Goal: Navigation & Orientation: Find specific page/section

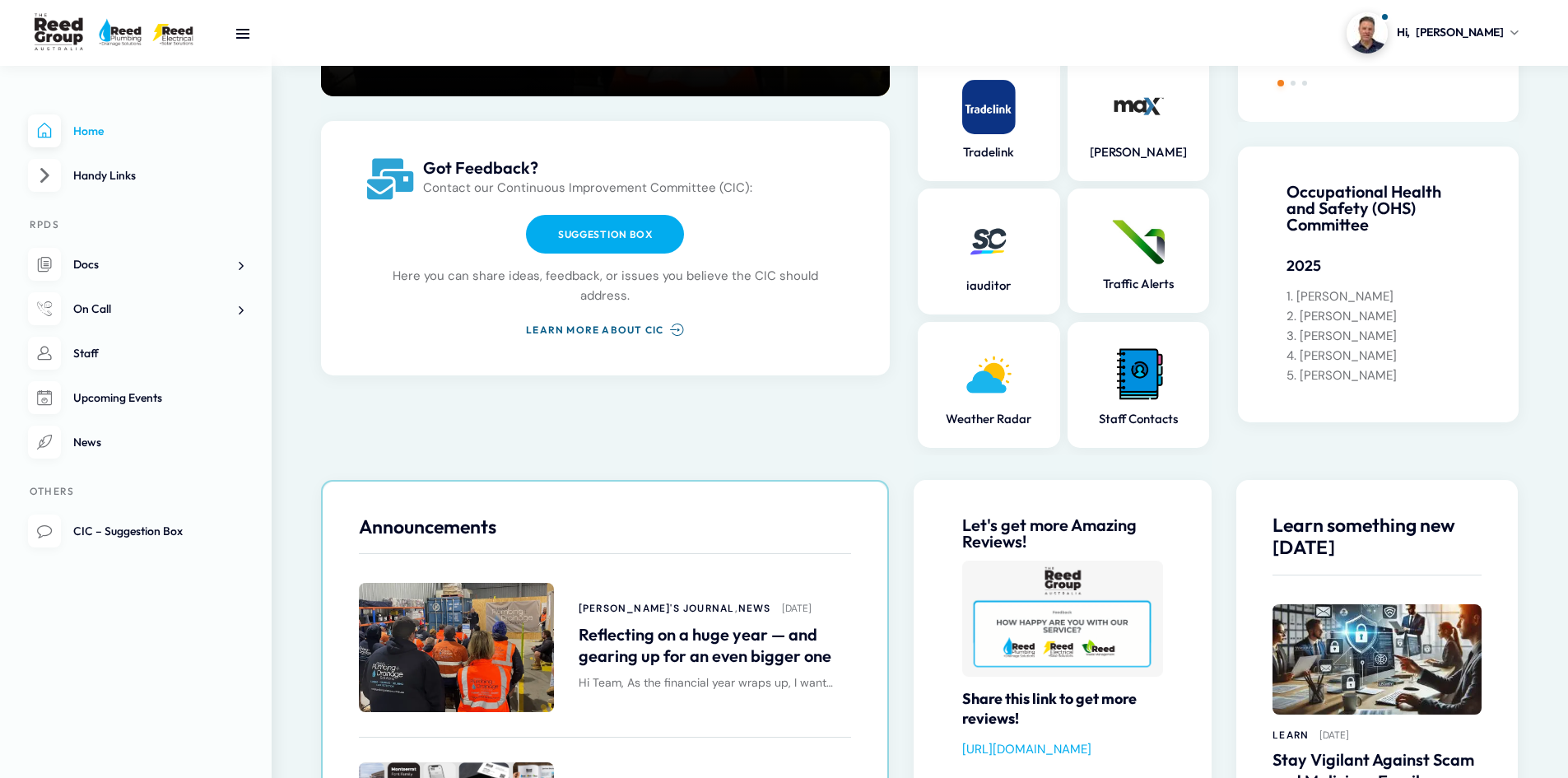
scroll to position [247, 0]
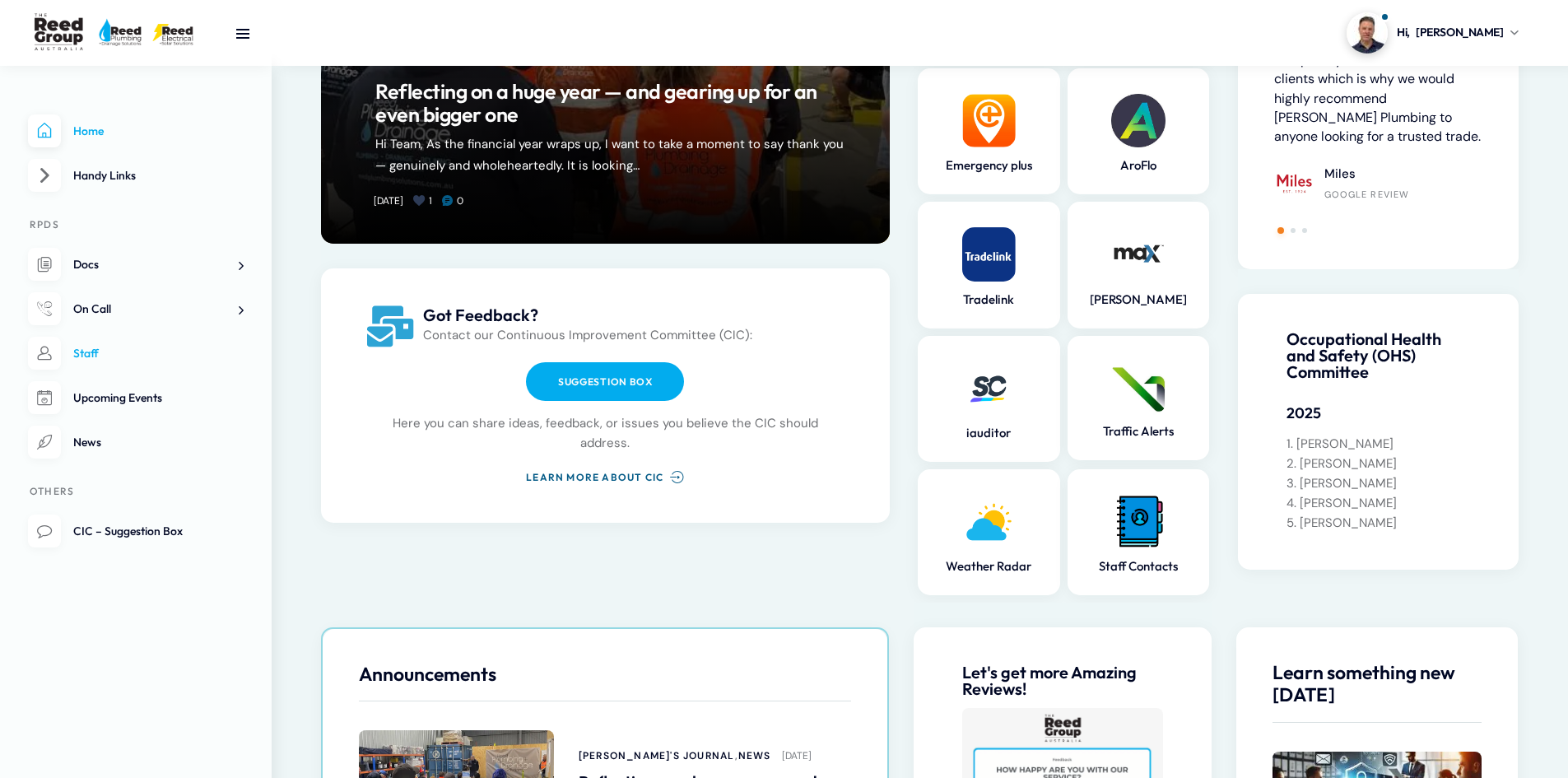
click at [88, 354] on span "Staff" at bounding box center [86, 353] width 26 height 15
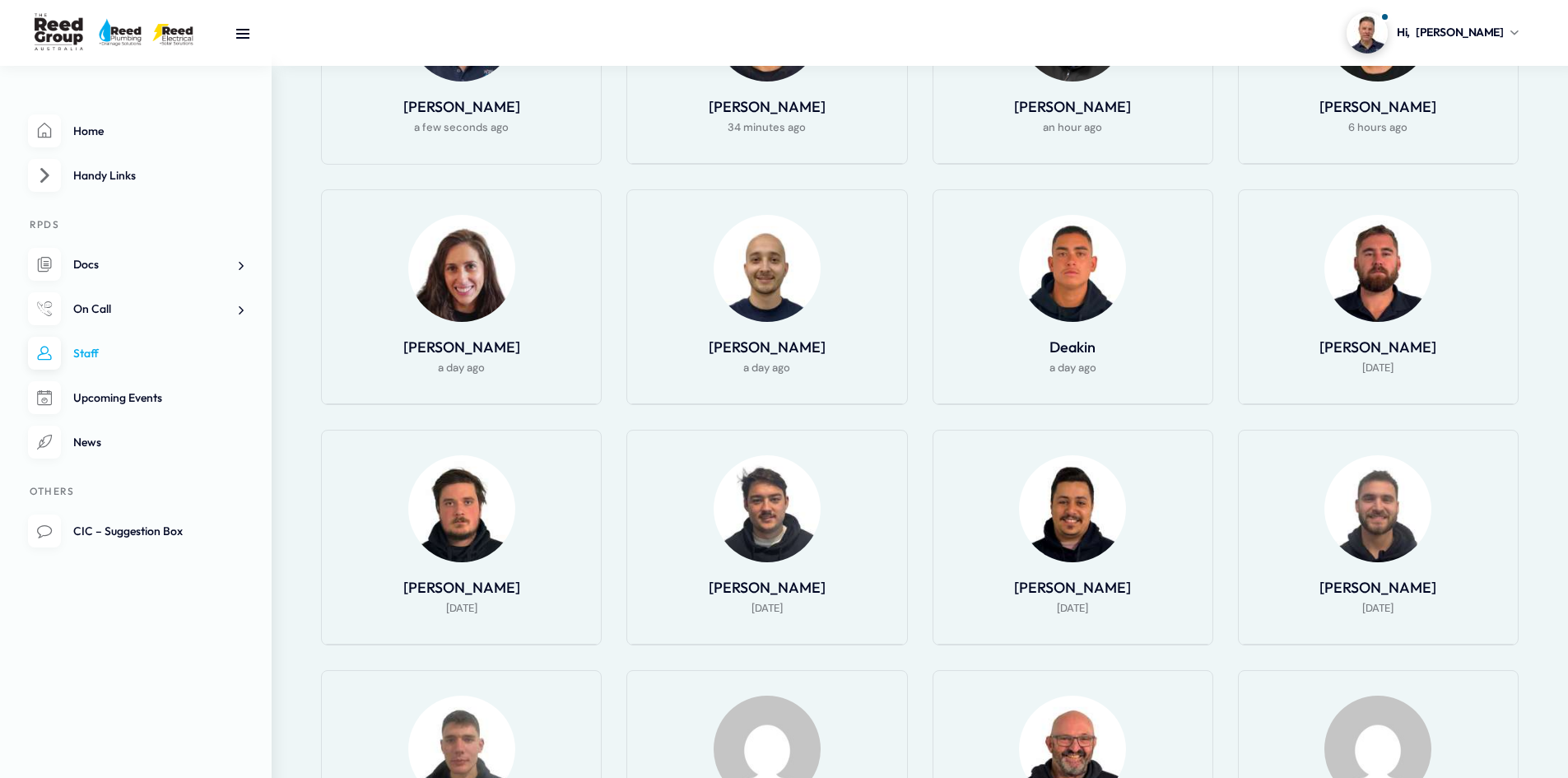
scroll to position [494, 0]
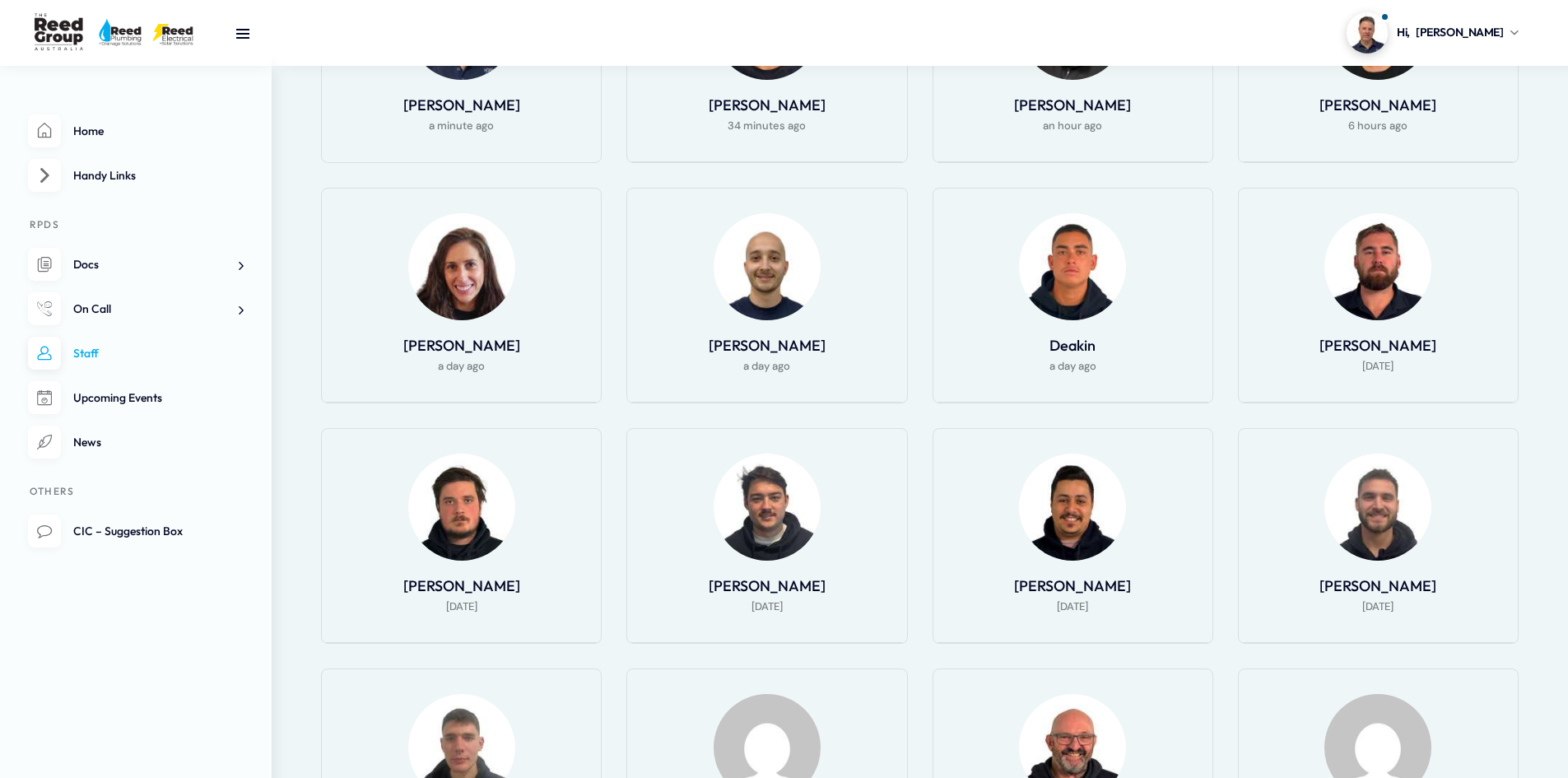
click at [830, 550] on div at bounding box center [767, 507] width 238 height 107
click at [784, 551] on img at bounding box center [767, 507] width 107 height 107
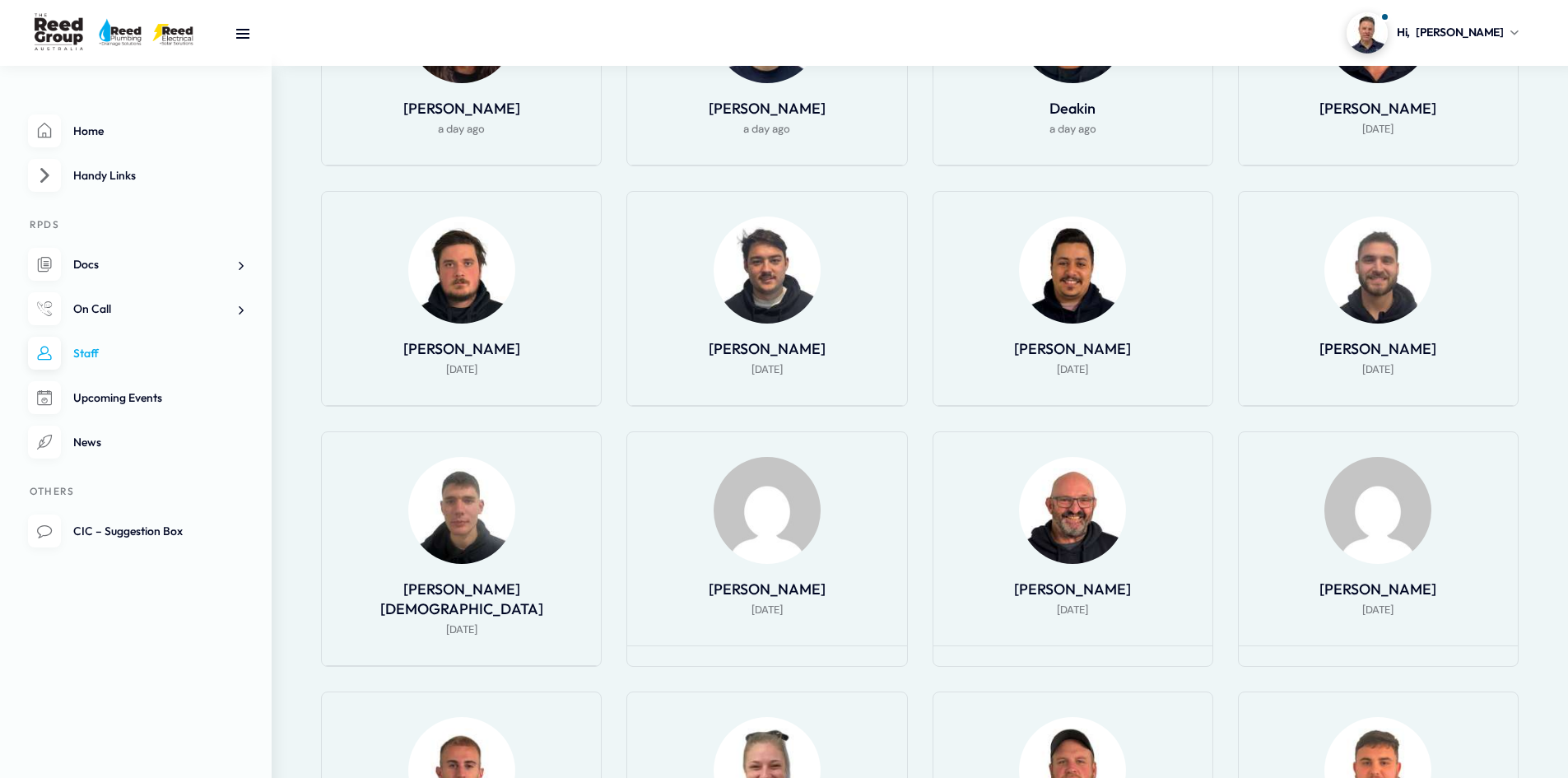
scroll to position [741, 0]
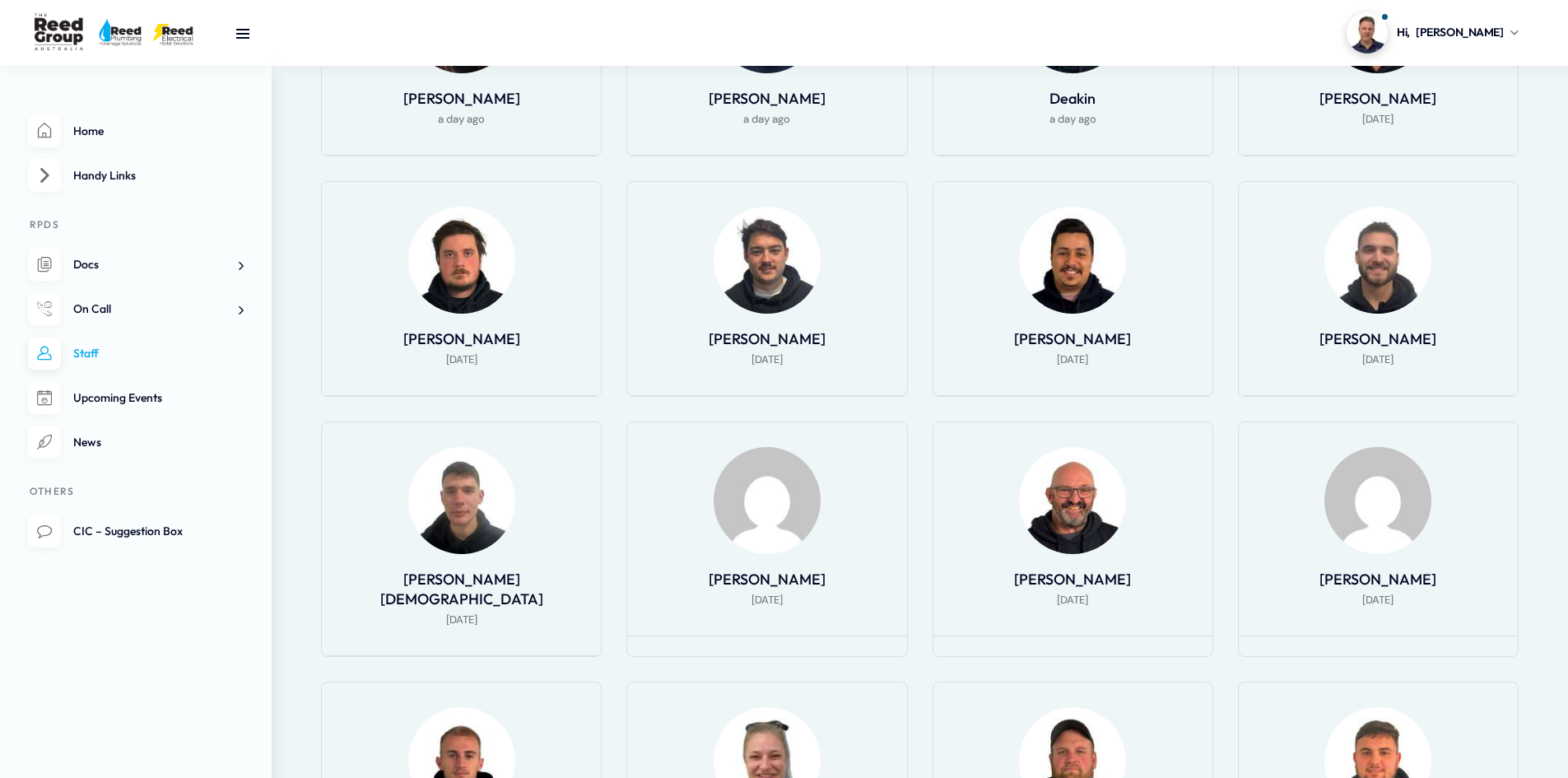
click at [1386, 281] on img at bounding box center [1377, 259] width 107 height 107
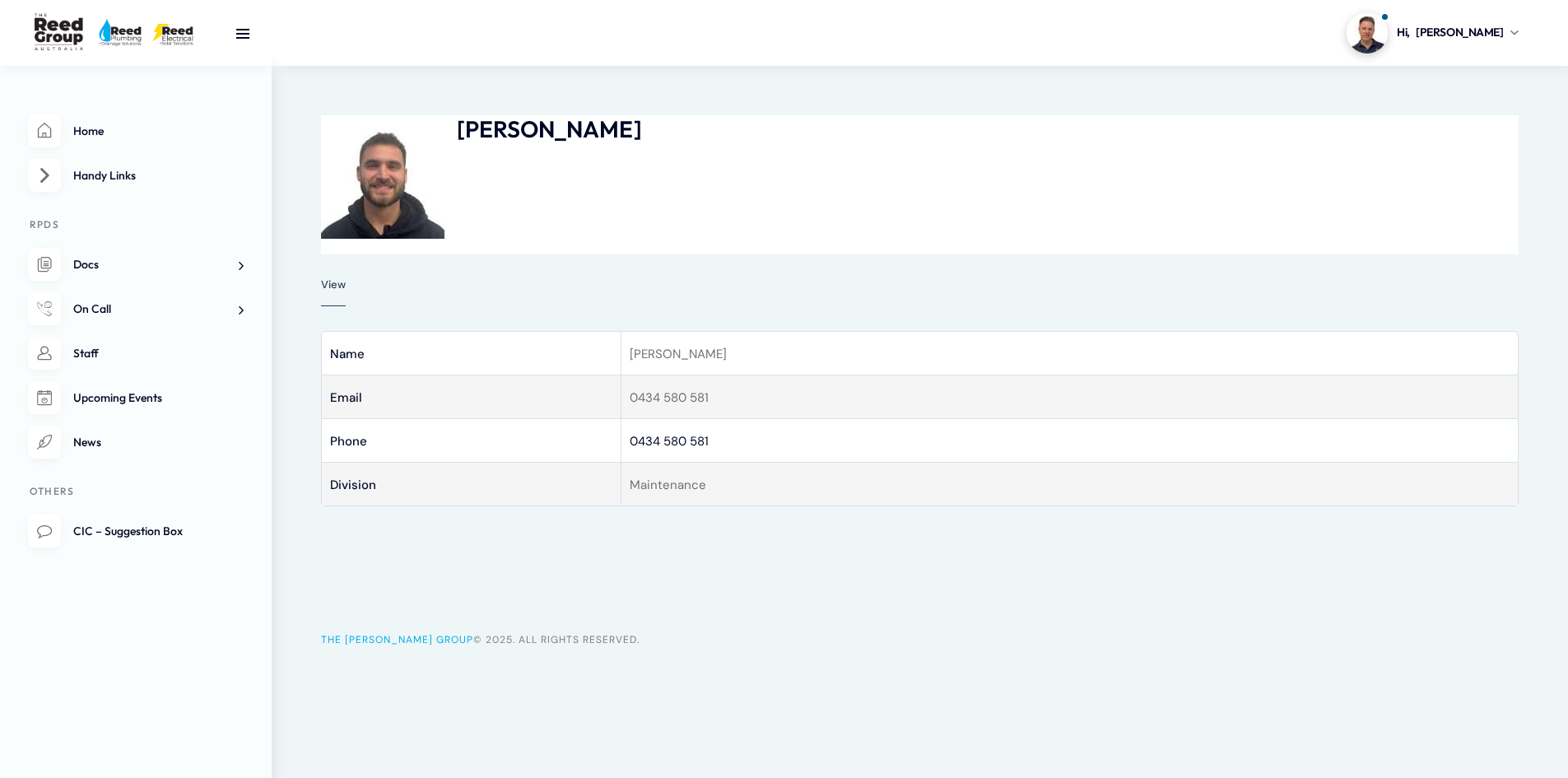
click at [361, 200] on img at bounding box center [383, 178] width 124 height 124
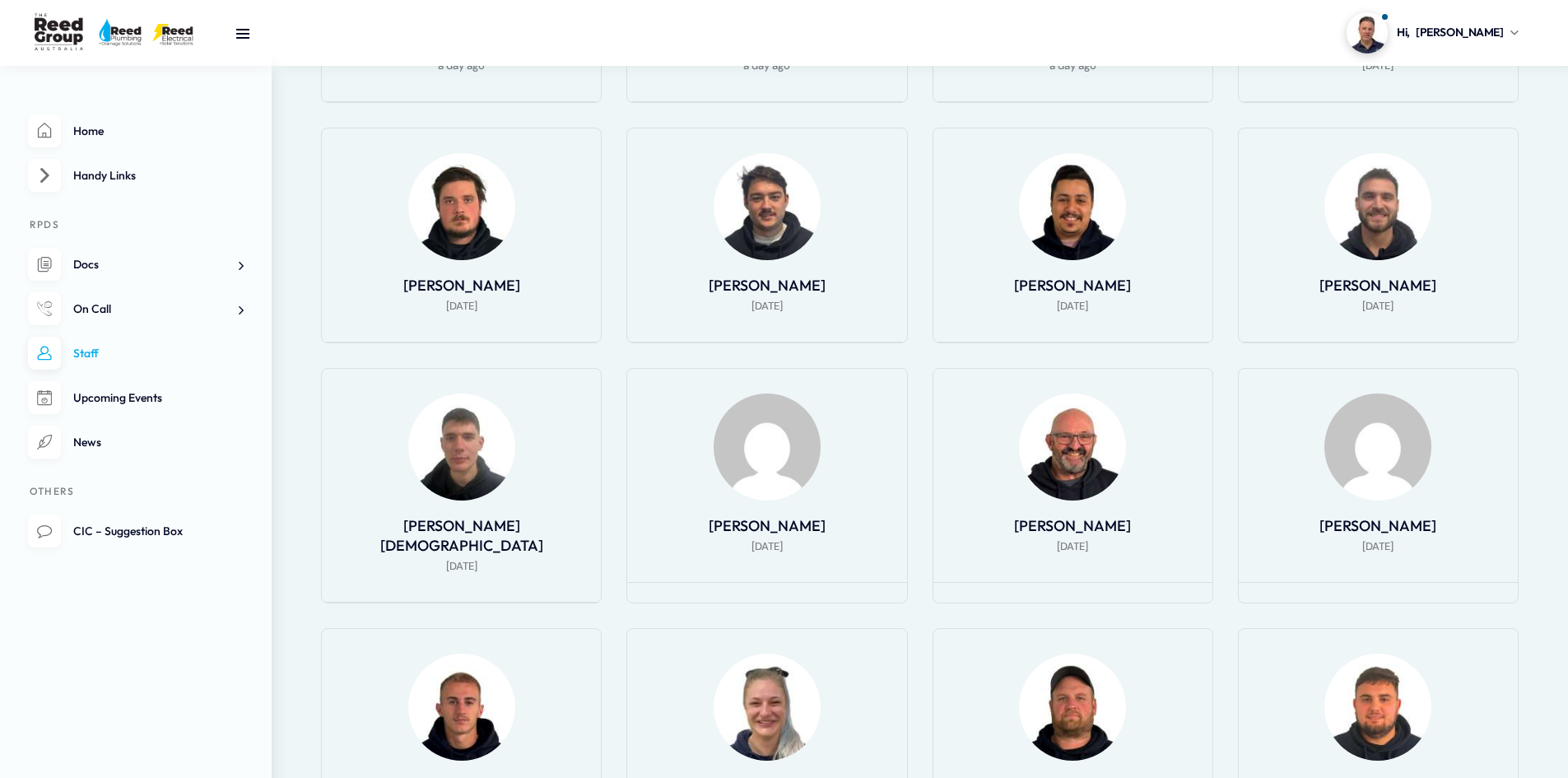
scroll to position [823, 0]
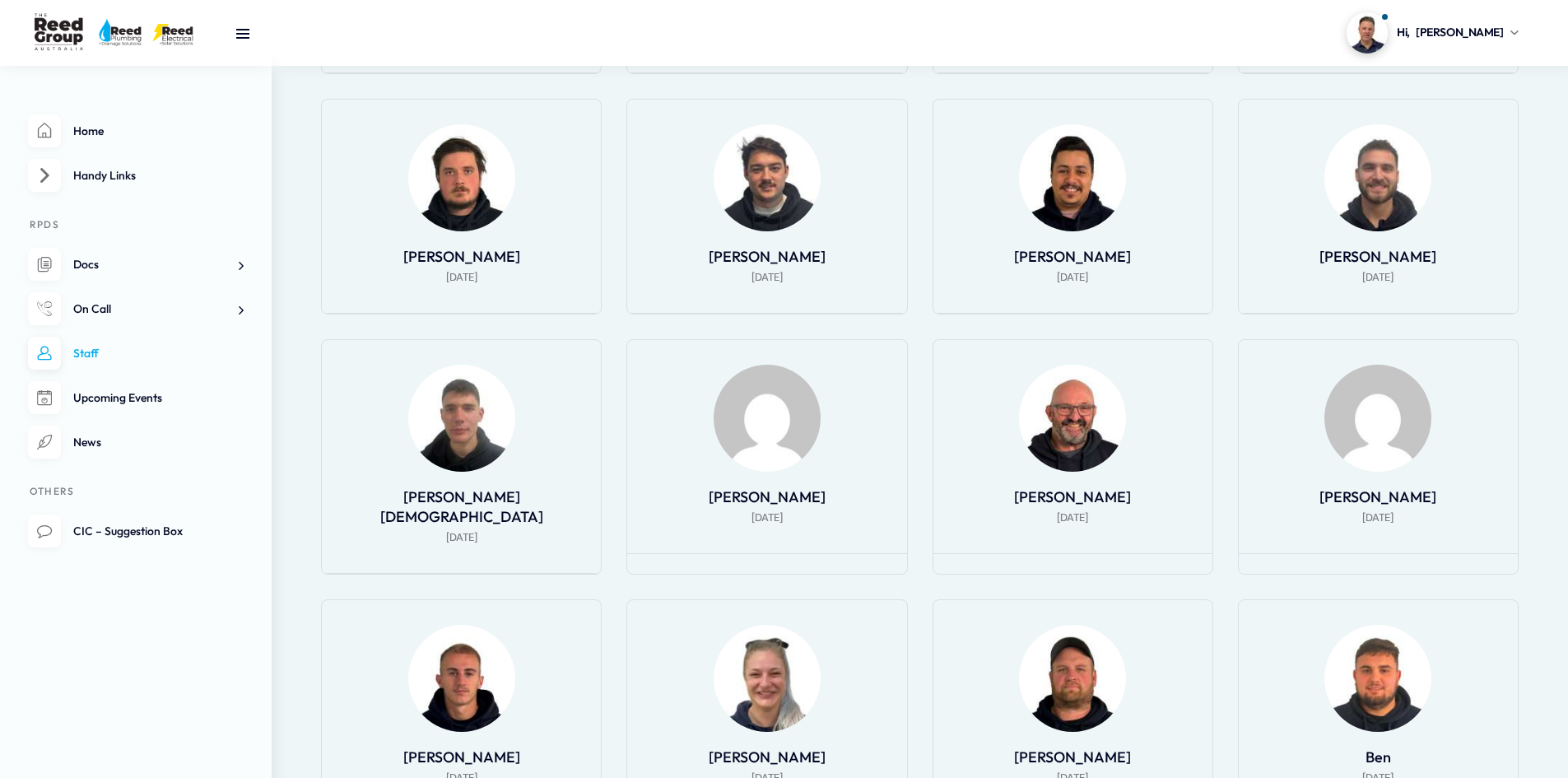
click at [543, 479] on li "Kyle Camileri 8 days ago" at bounding box center [461, 457] width 280 height 235
click at [470, 456] on img at bounding box center [461, 418] width 107 height 107
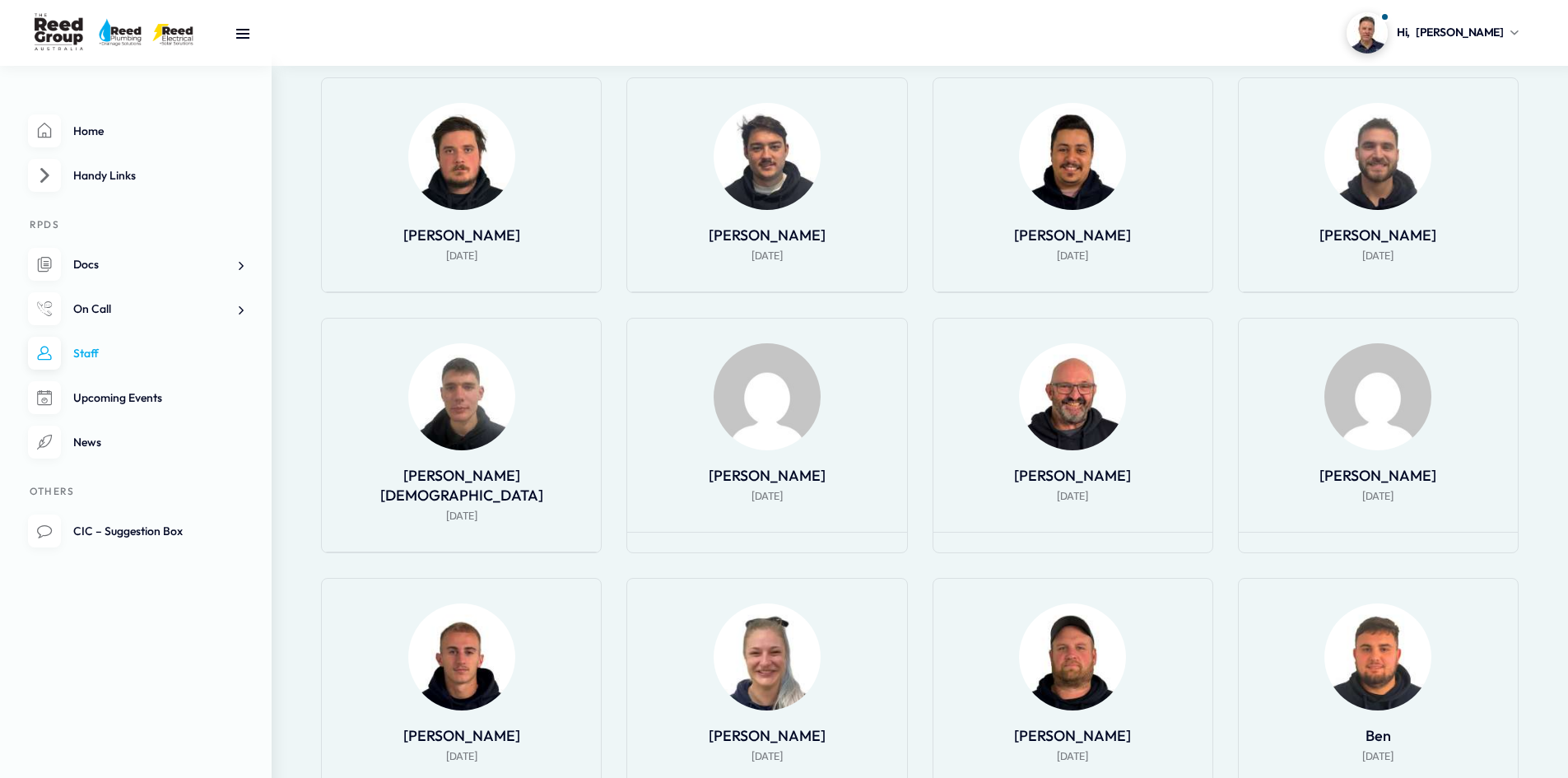
scroll to position [906, 0]
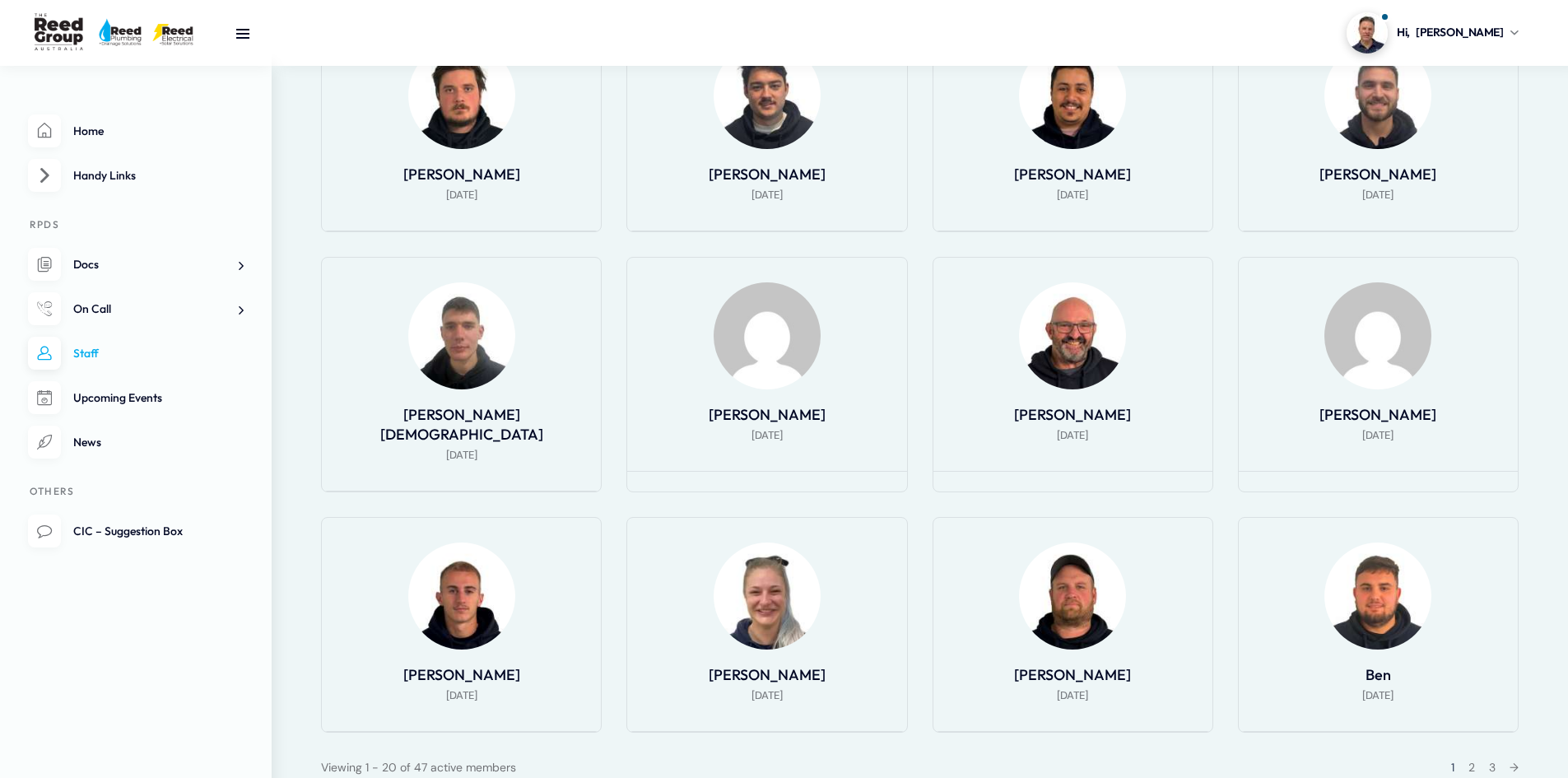
click at [776, 357] on img at bounding box center [767, 335] width 107 height 107
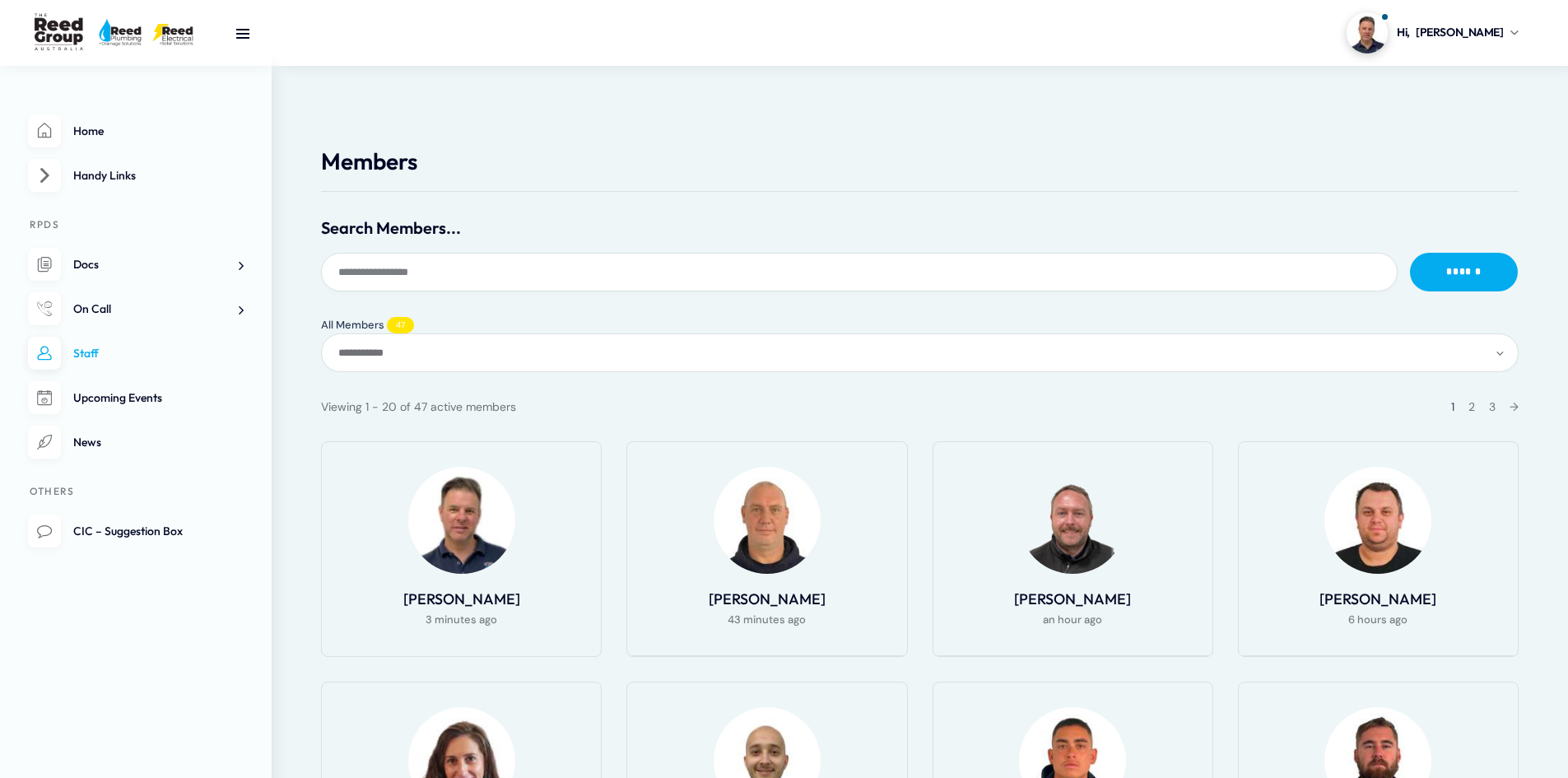
scroll to position [906, 0]
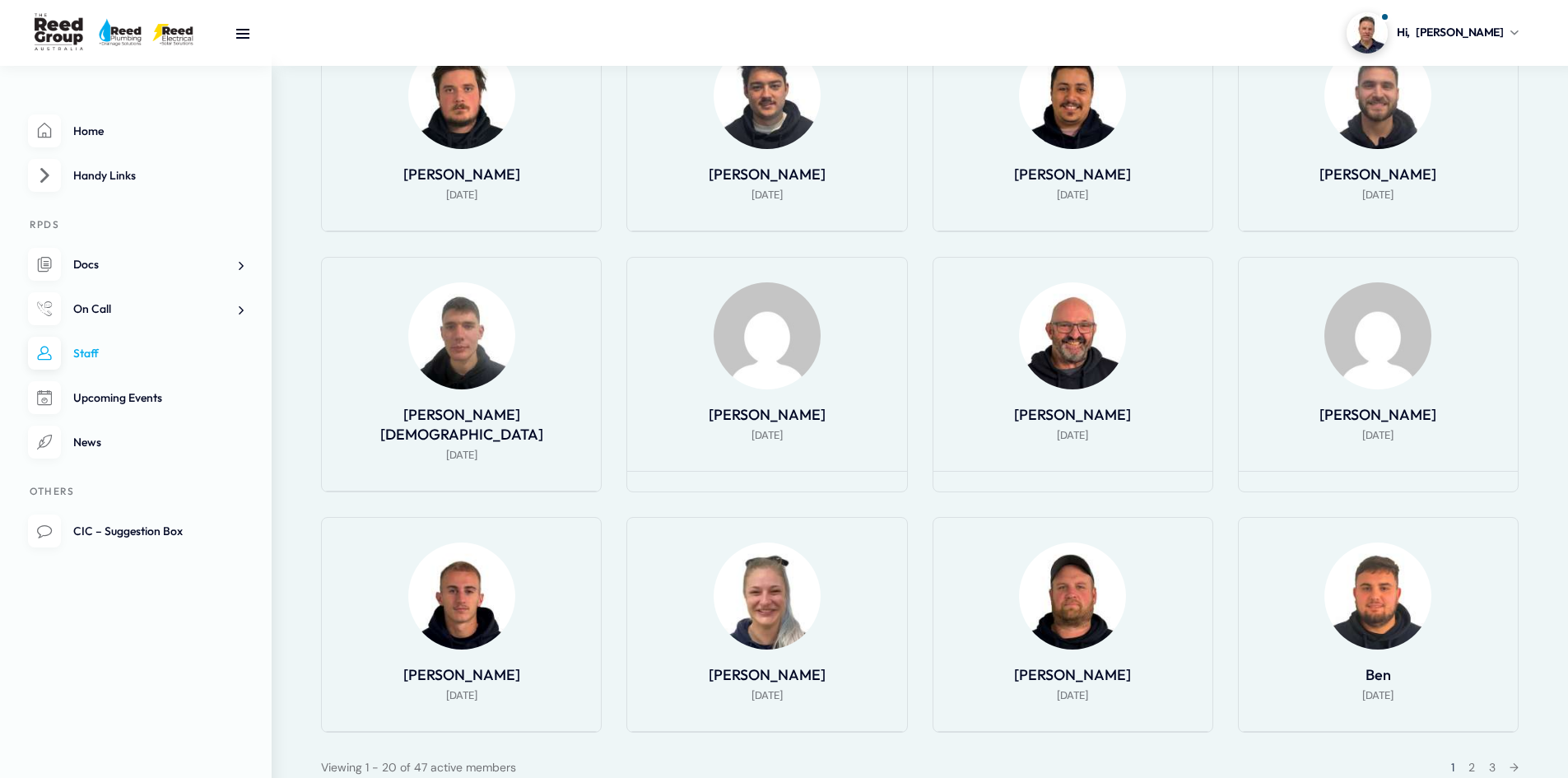
click at [1384, 398] on li "Shauna McLean 14 days ago" at bounding box center [1378, 375] width 280 height 235
click at [1370, 349] on img at bounding box center [1377, 335] width 107 height 107
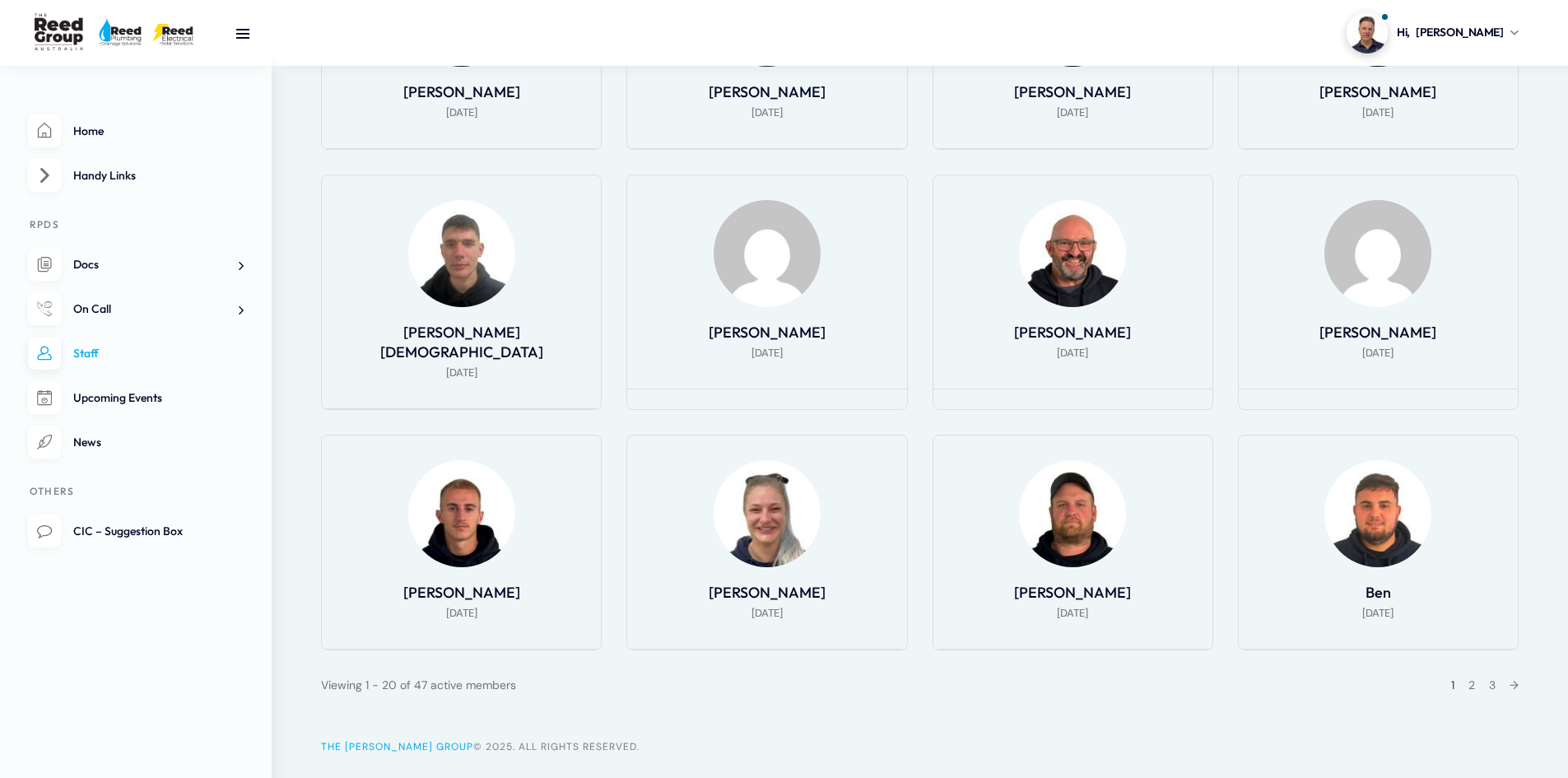
click at [1473, 675] on div "1 2 3 →" at bounding box center [1479, 685] width 78 height 20
click at [1468, 677] on link "2" at bounding box center [1471, 684] width 7 height 15
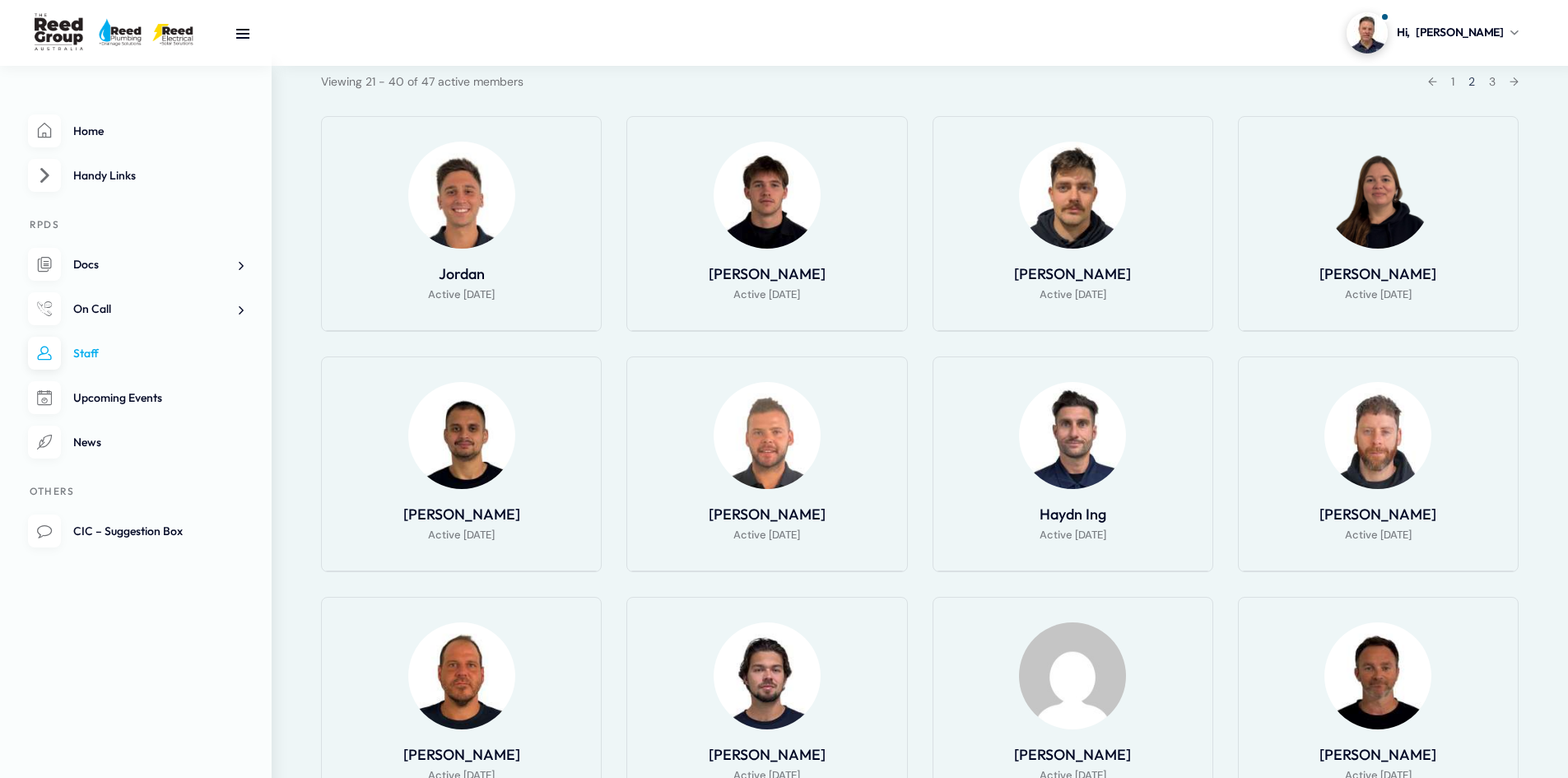
scroll to position [316, 0]
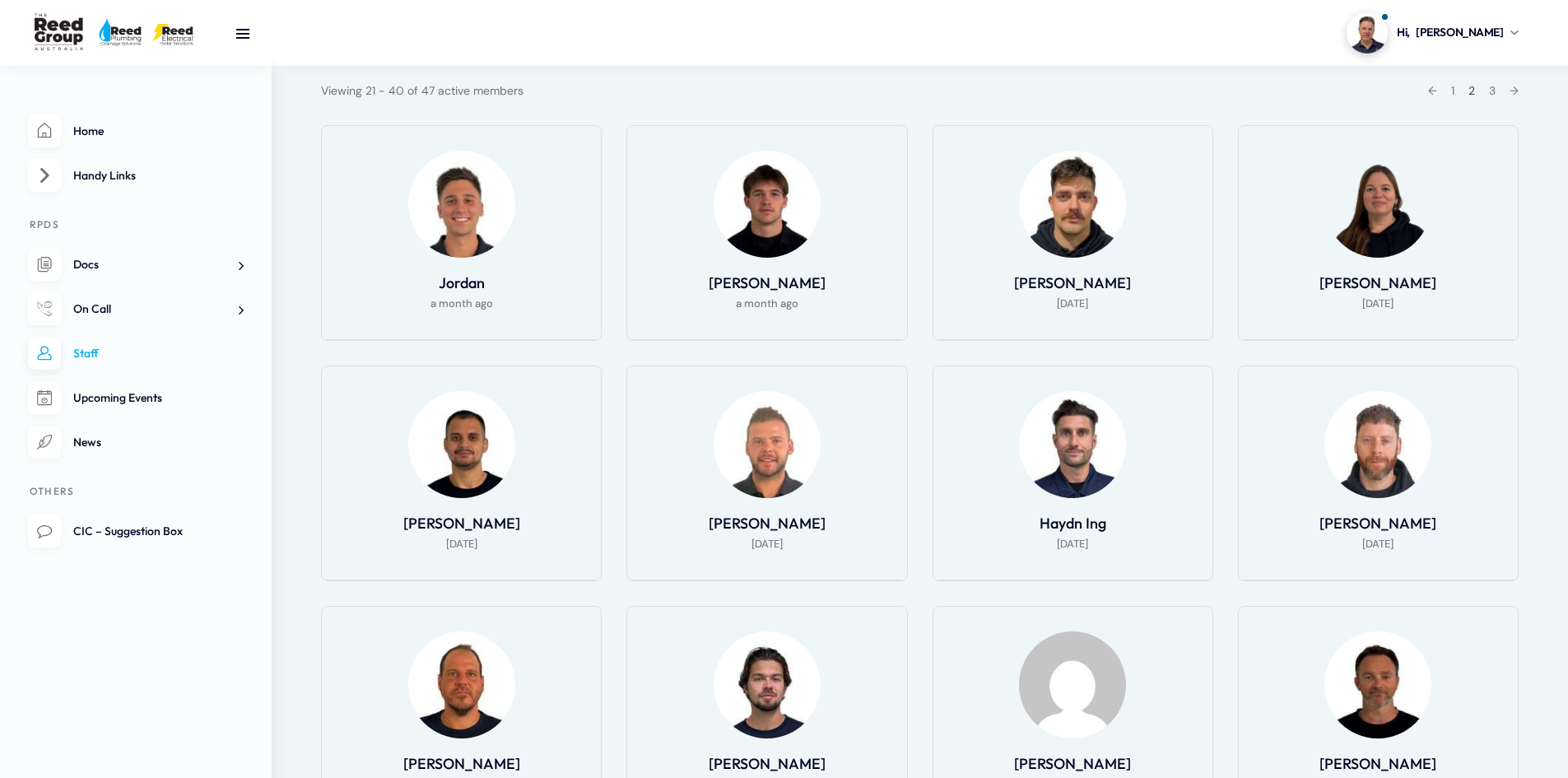
click at [442, 459] on img at bounding box center [461, 444] width 107 height 107
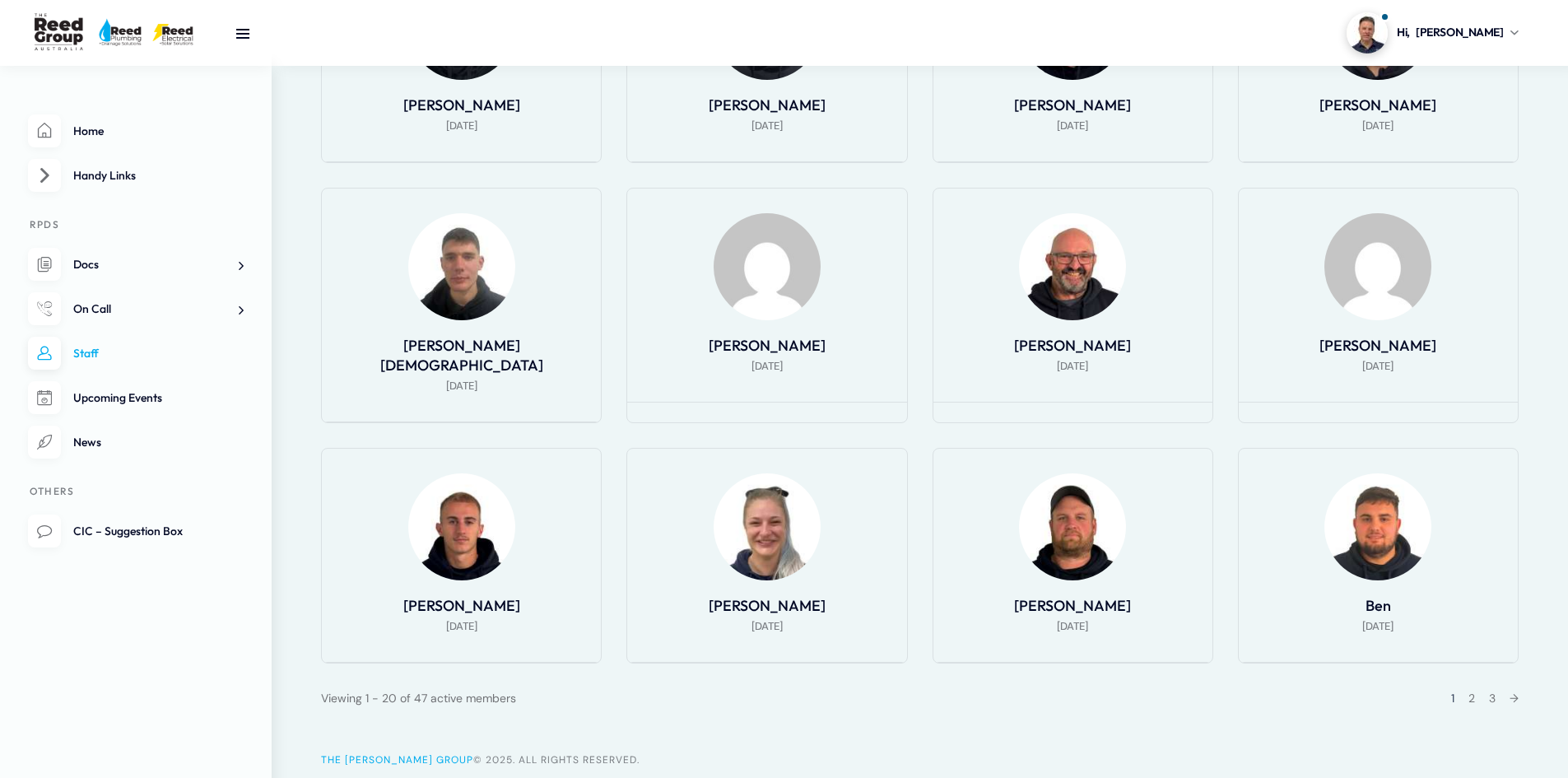
scroll to position [1009, 0]
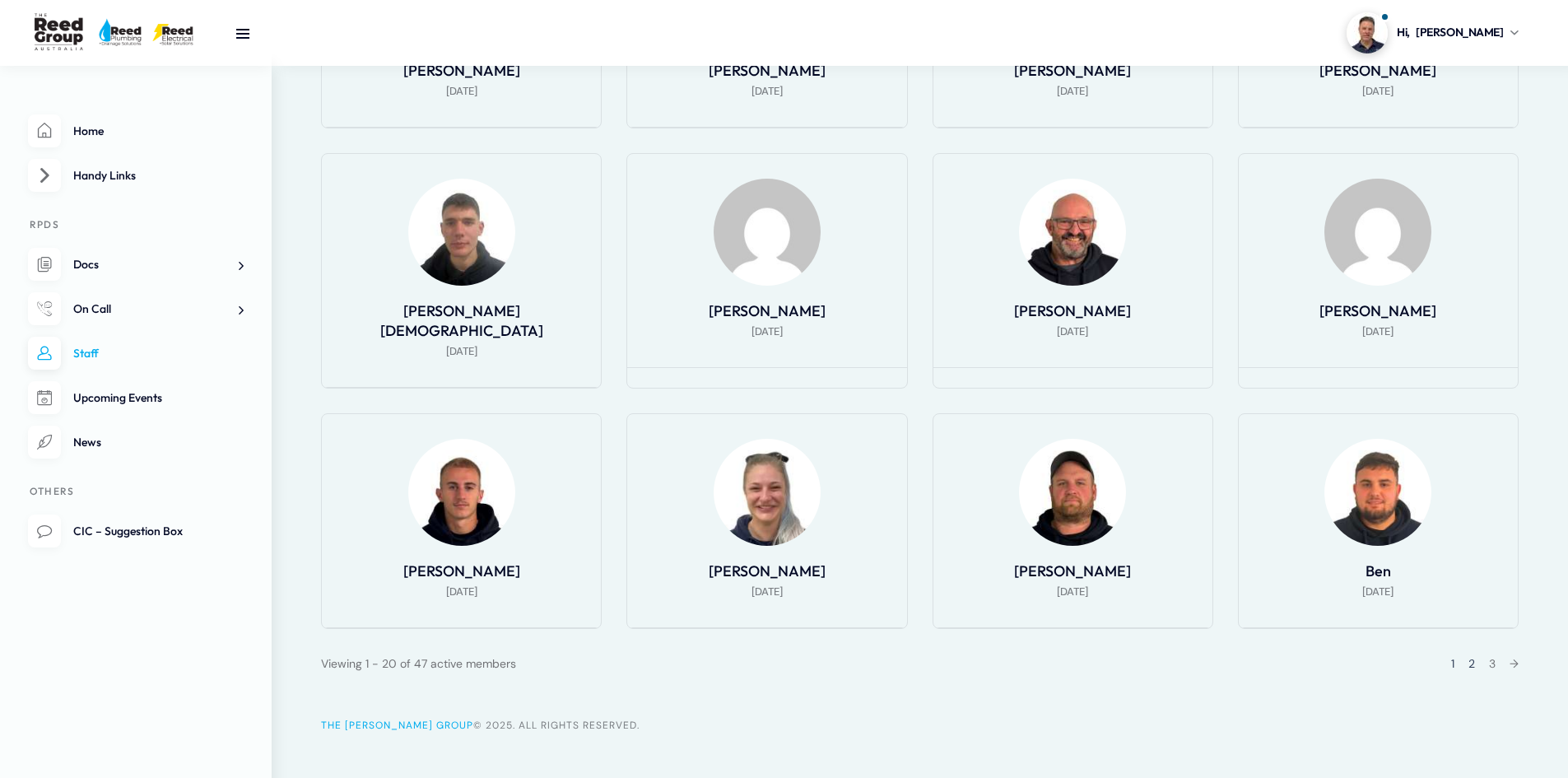
click at [1471, 656] on link "2" at bounding box center [1471, 663] width 7 height 15
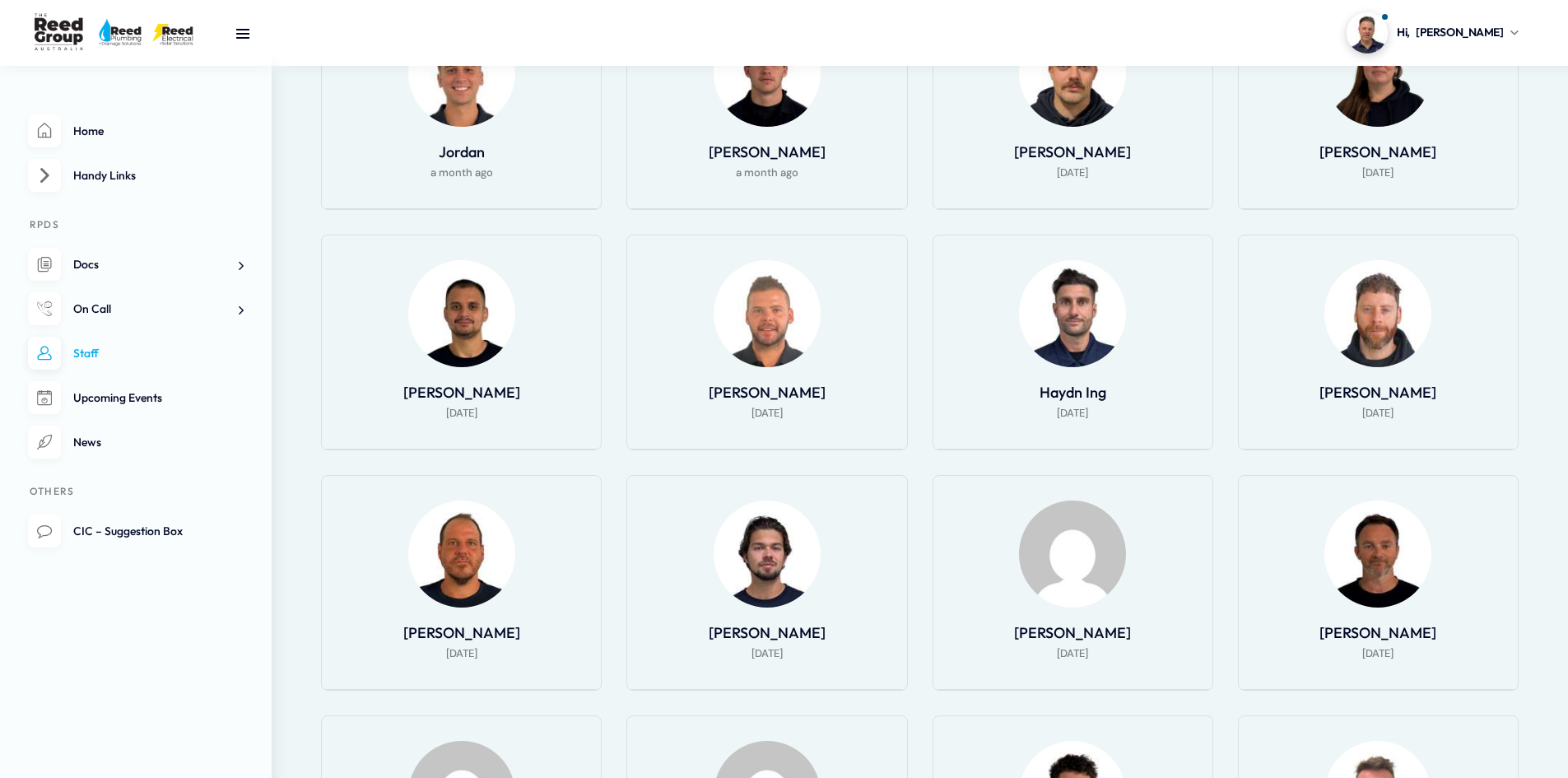
scroll to position [481, 0]
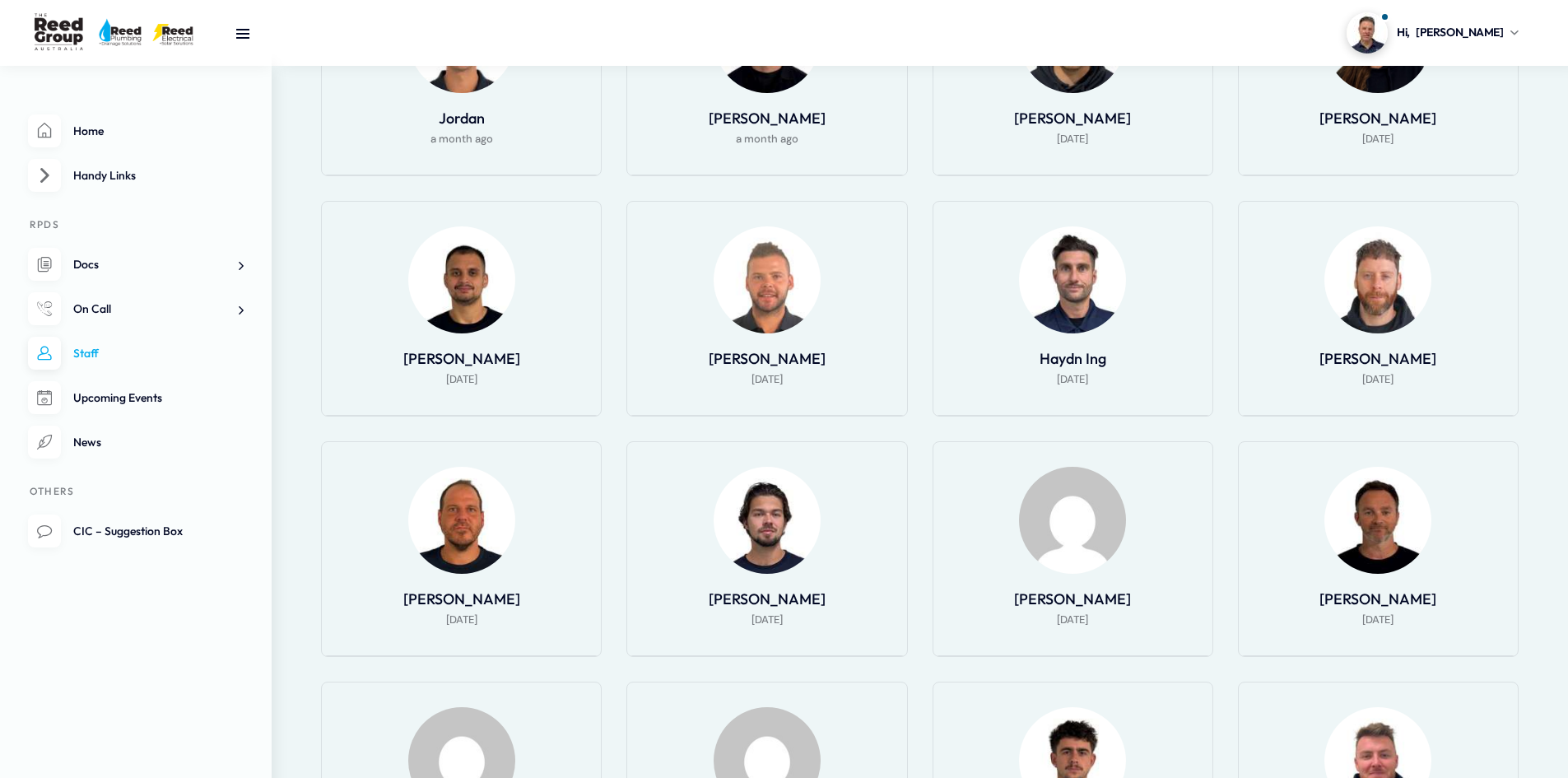
click at [1070, 312] on img at bounding box center [1072, 279] width 107 height 107
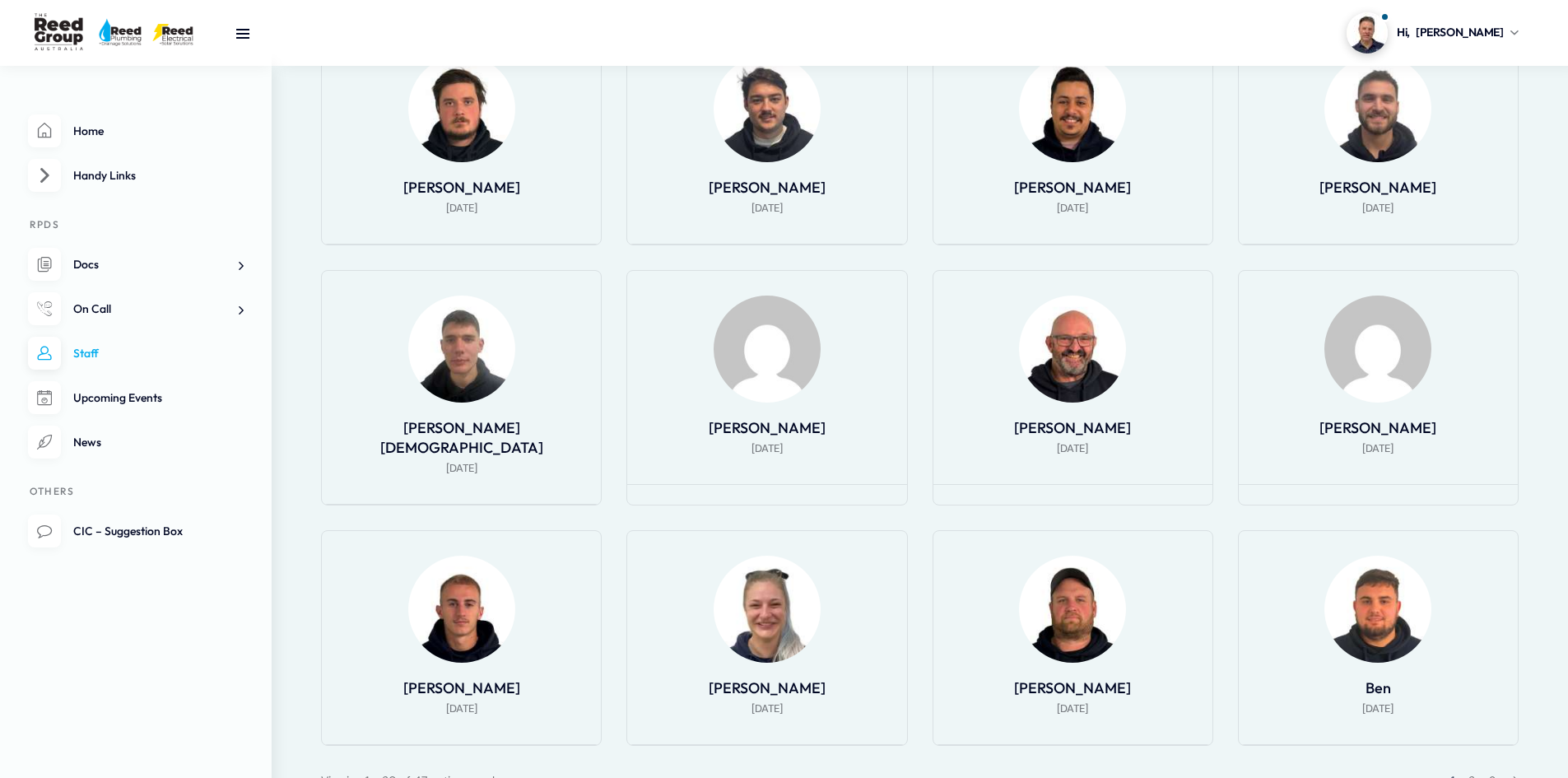
scroll to position [1009, 0]
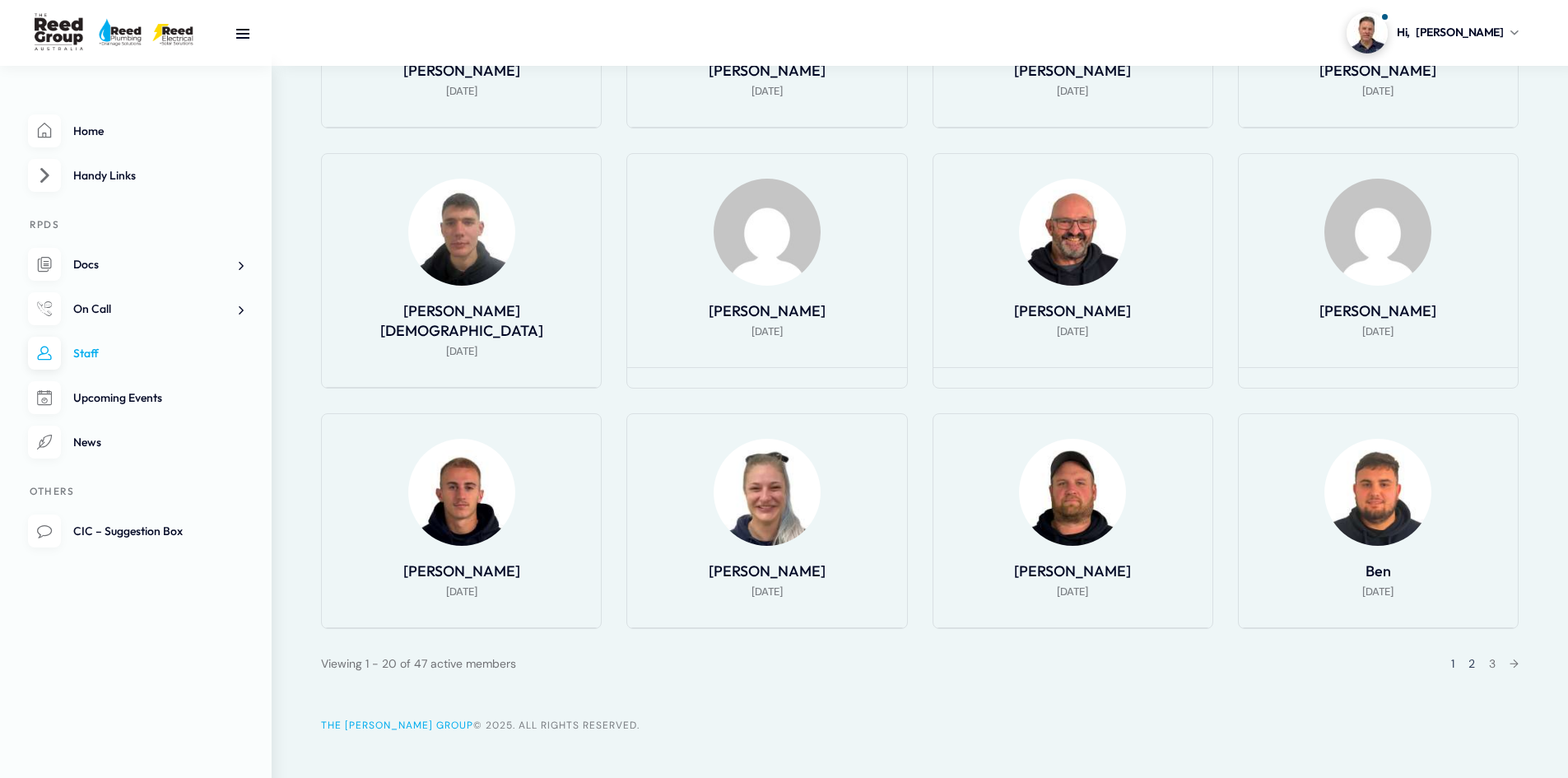
click at [1468, 656] on link "2" at bounding box center [1471, 663] width 7 height 15
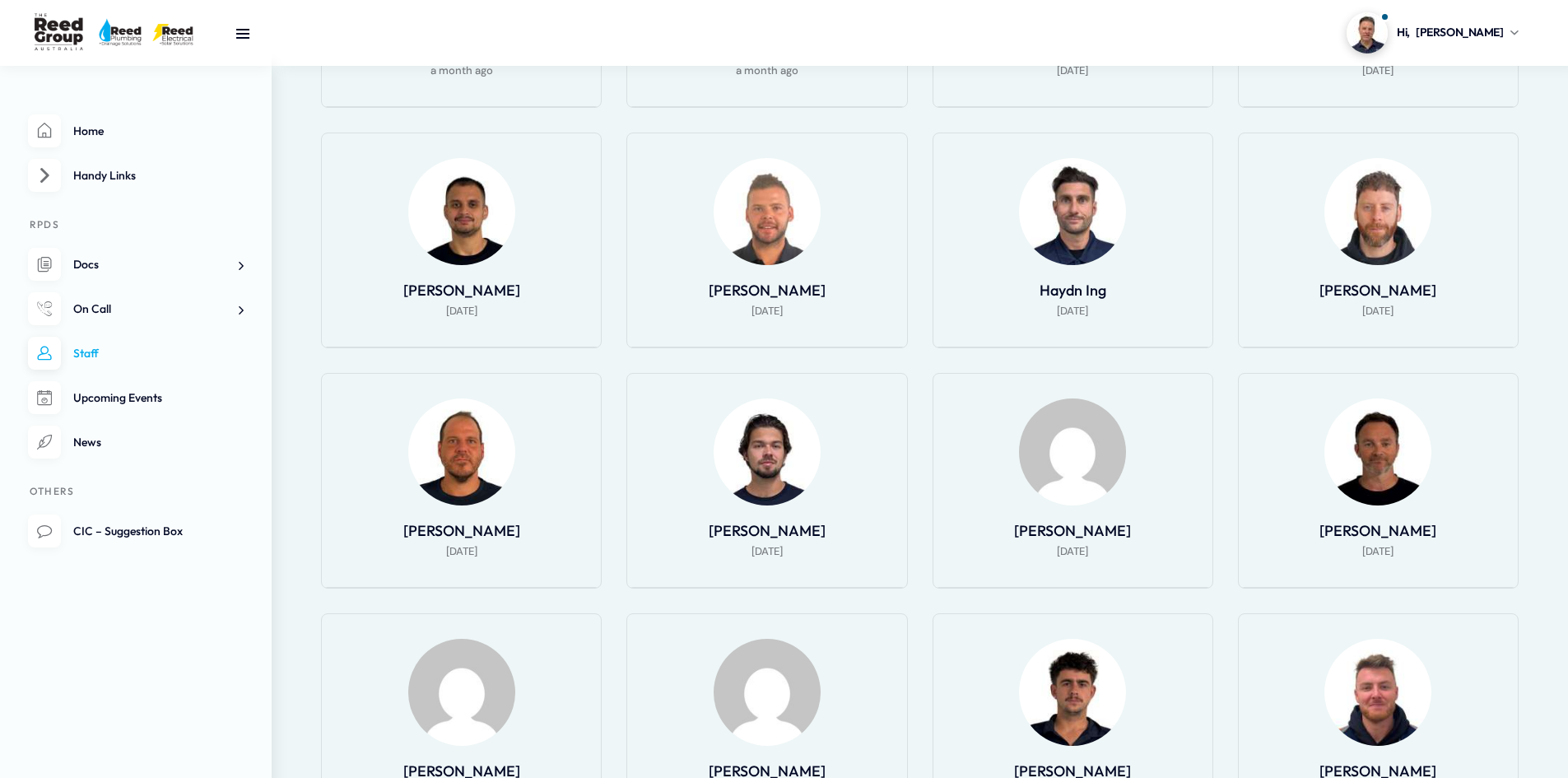
scroll to position [564, 0]
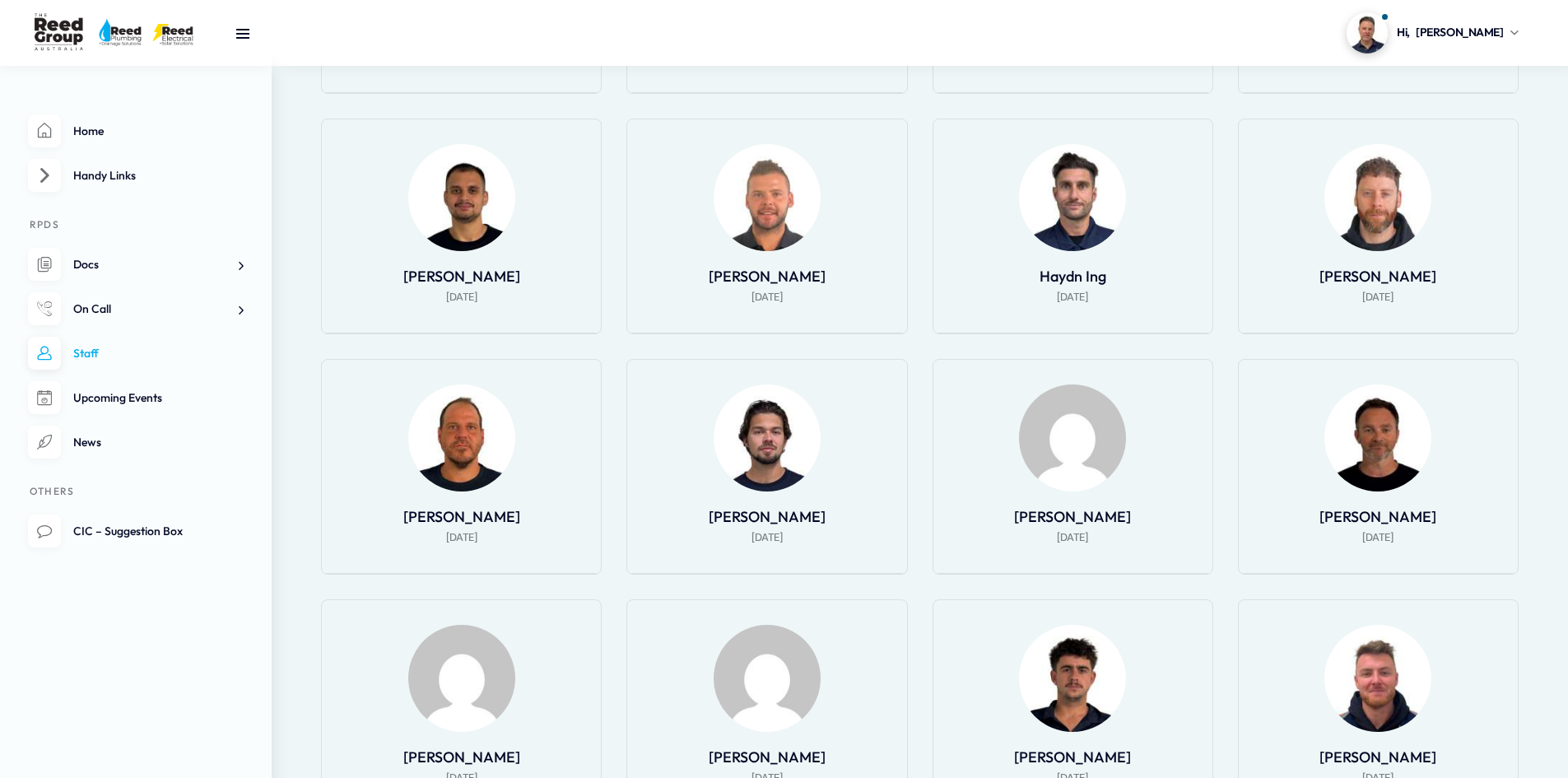
click at [761, 473] on img at bounding box center [767, 437] width 107 height 107
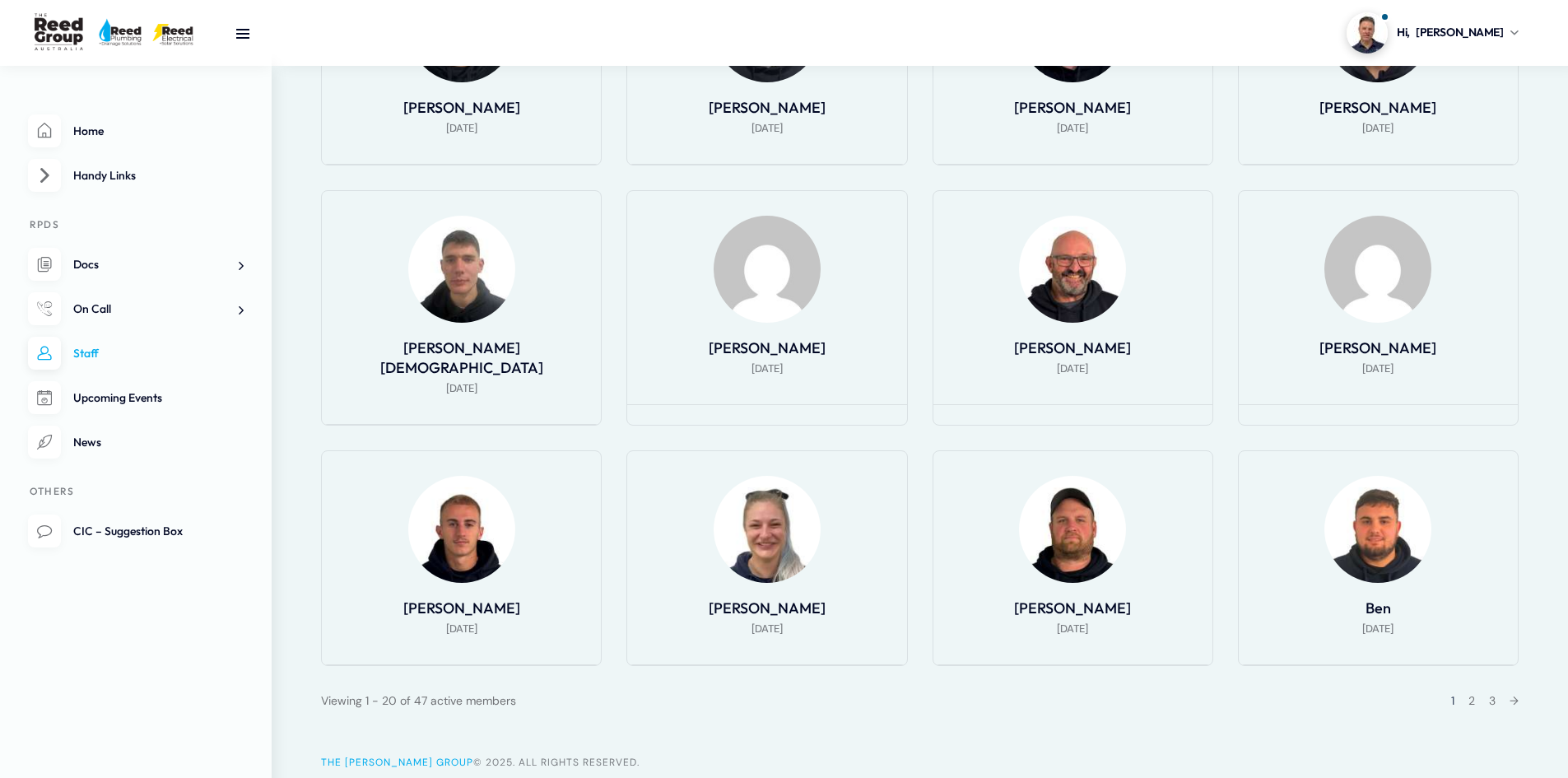
scroll to position [1009, 0]
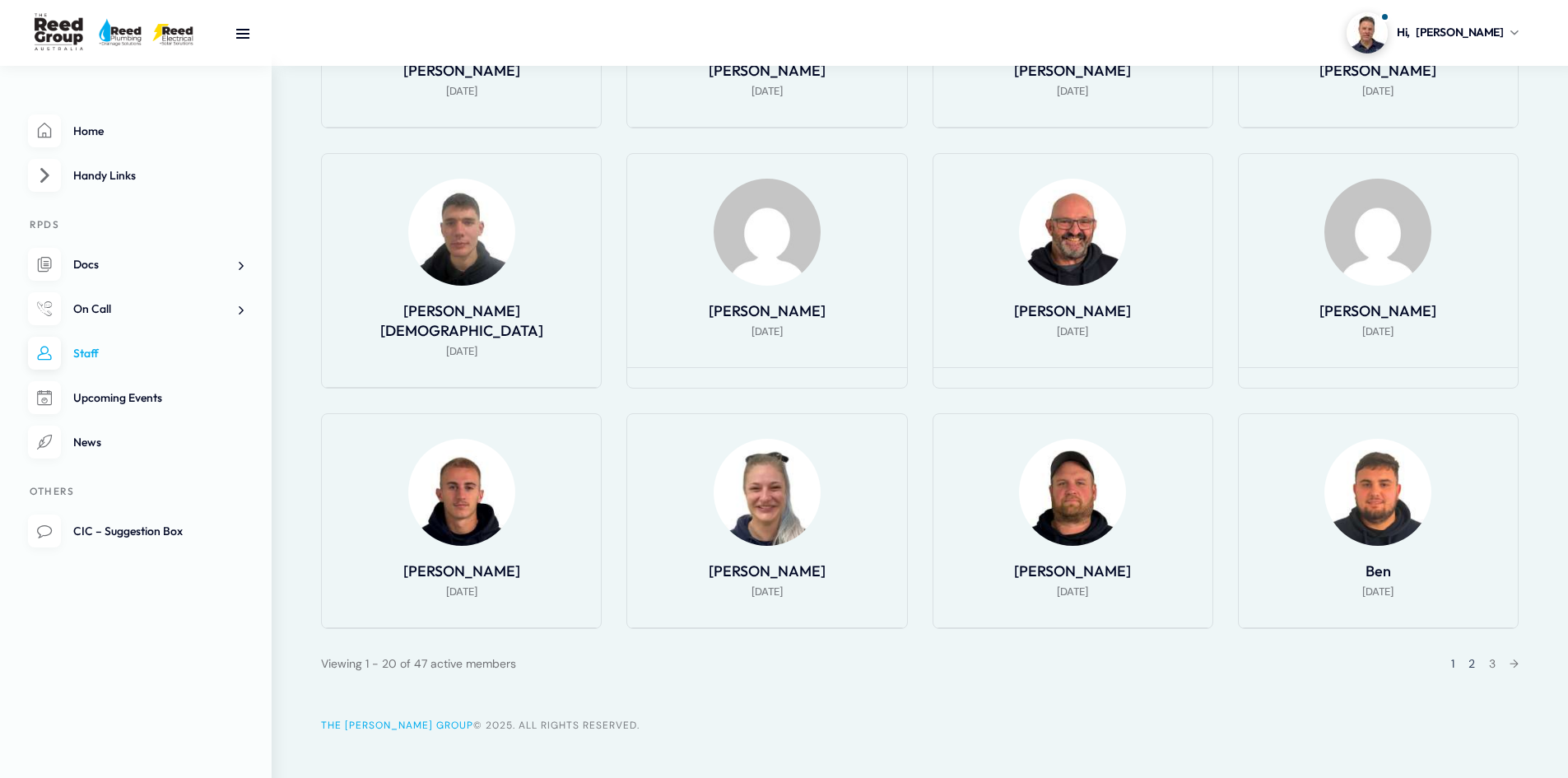
click at [1468, 656] on link "2" at bounding box center [1471, 663] width 7 height 15
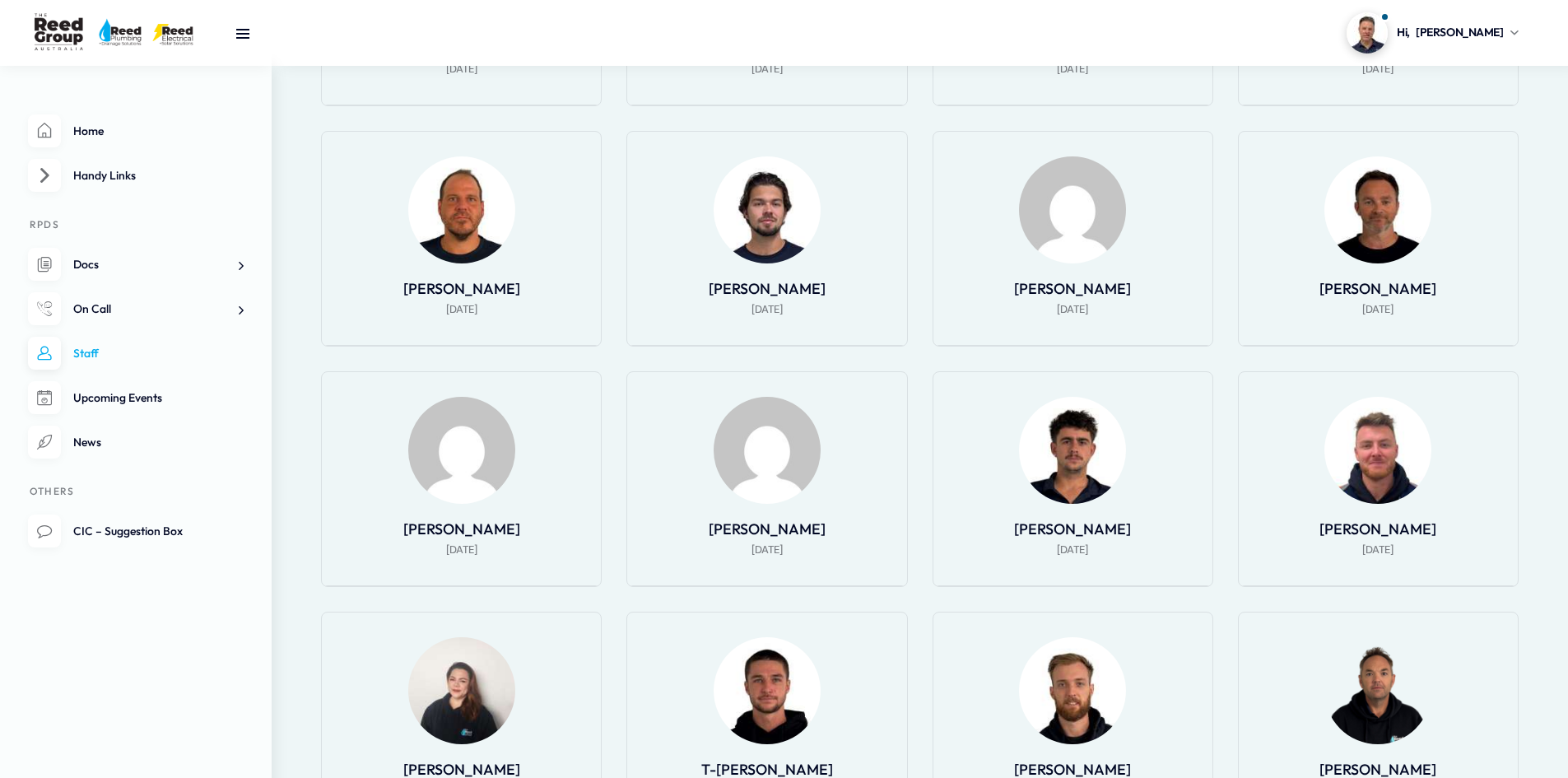
scroll to position [762, 0]
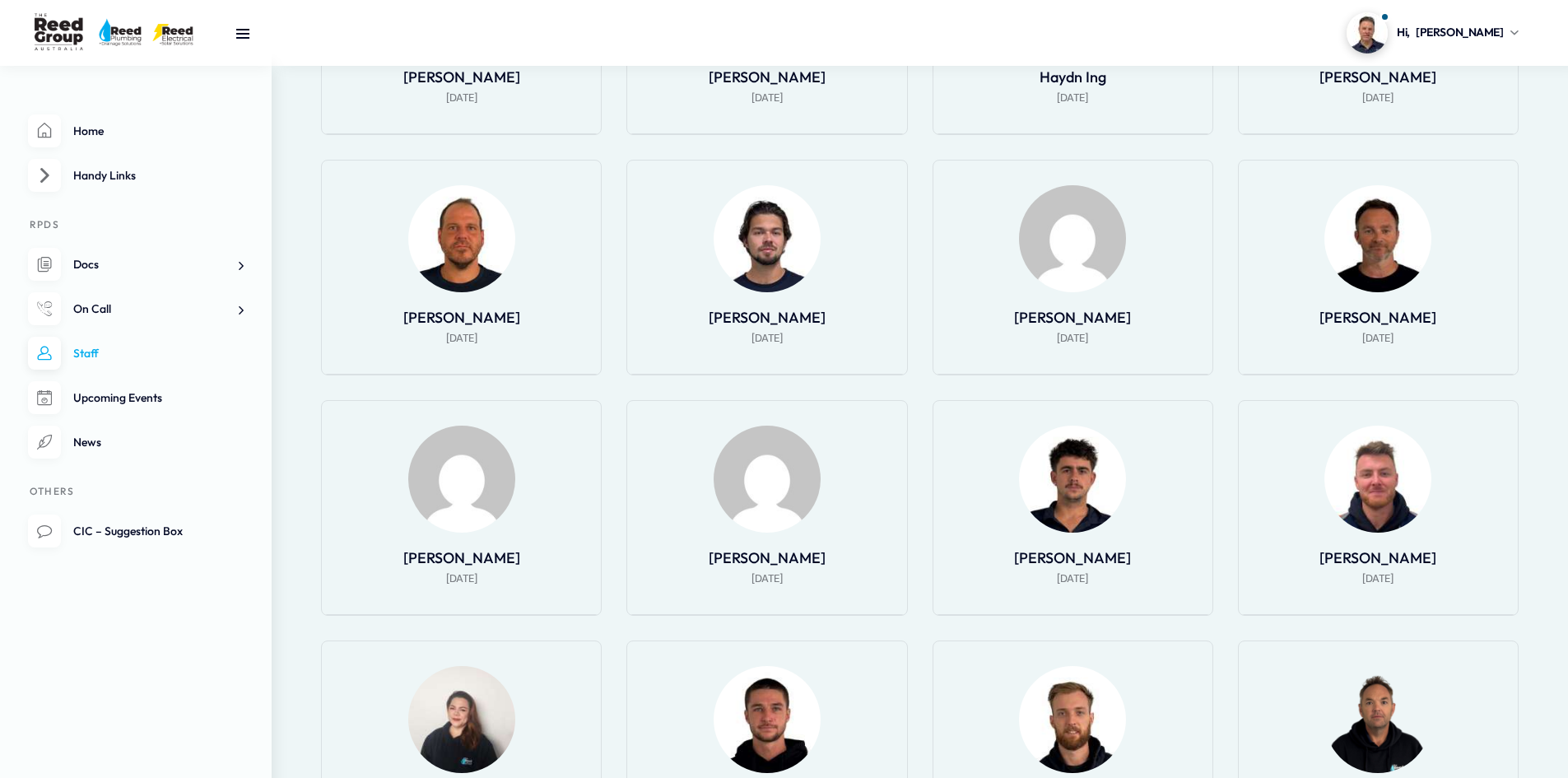
click at [1108, 283] on div at bounding box center [1073, 238] width 238 height 107
click at [1092, 273] on img at bounding box center [1072, 238] width 107 height 107
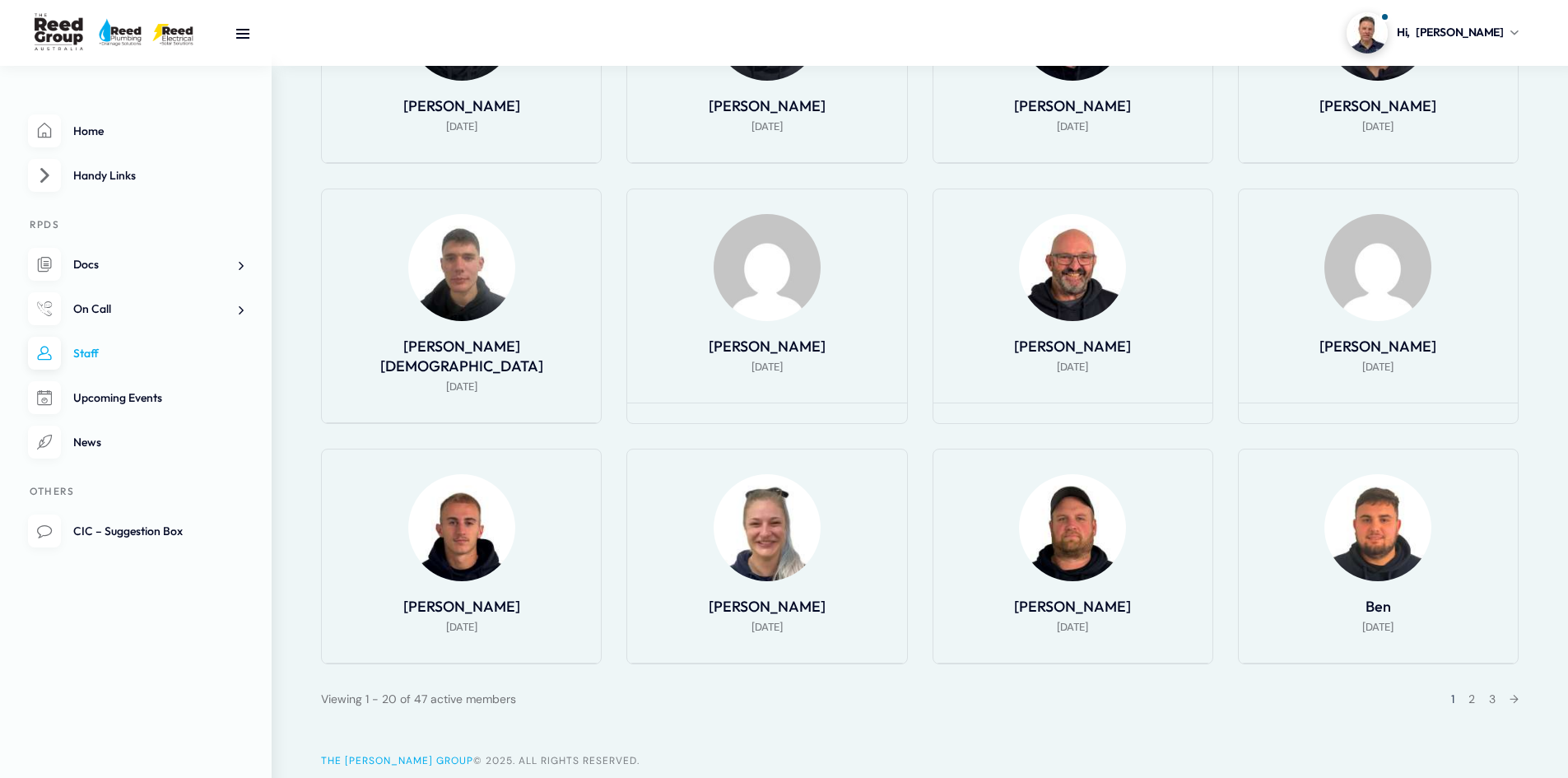
scroll to position [1141, 0]
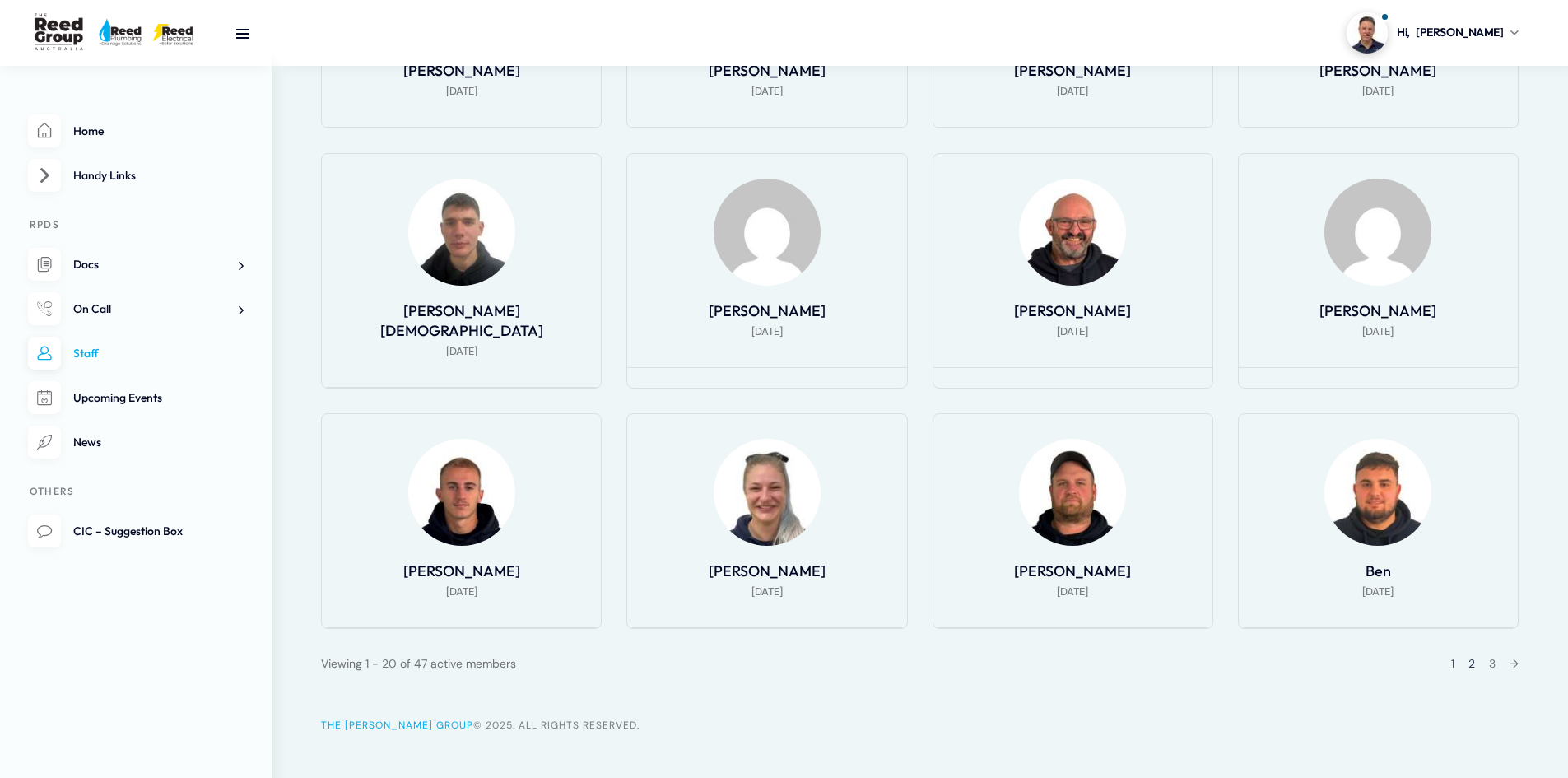
click at [1471, 656] on link "2" at bounding box center [1471, 663] width 7 height 15
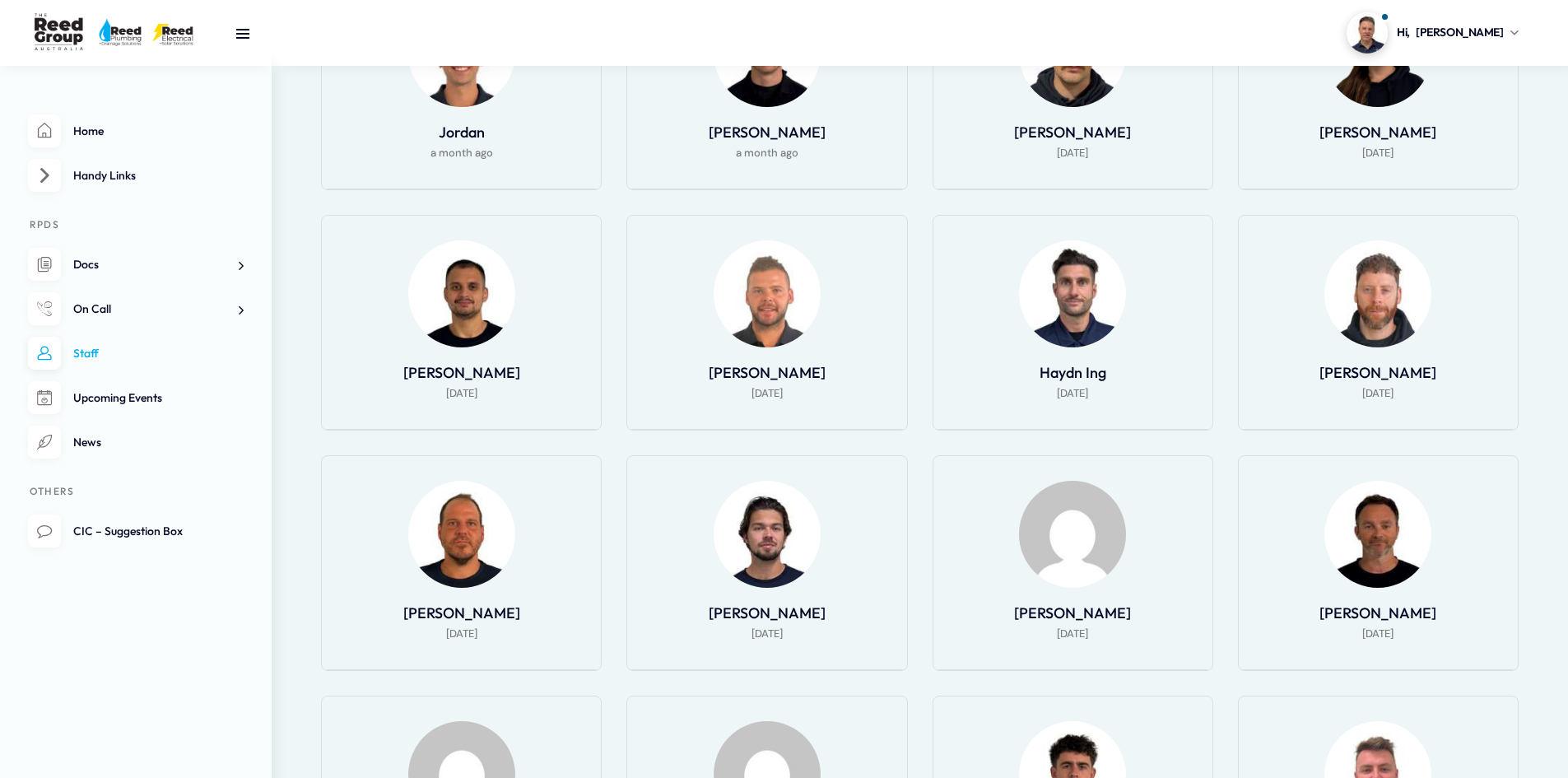
scroll to position [481, 0]
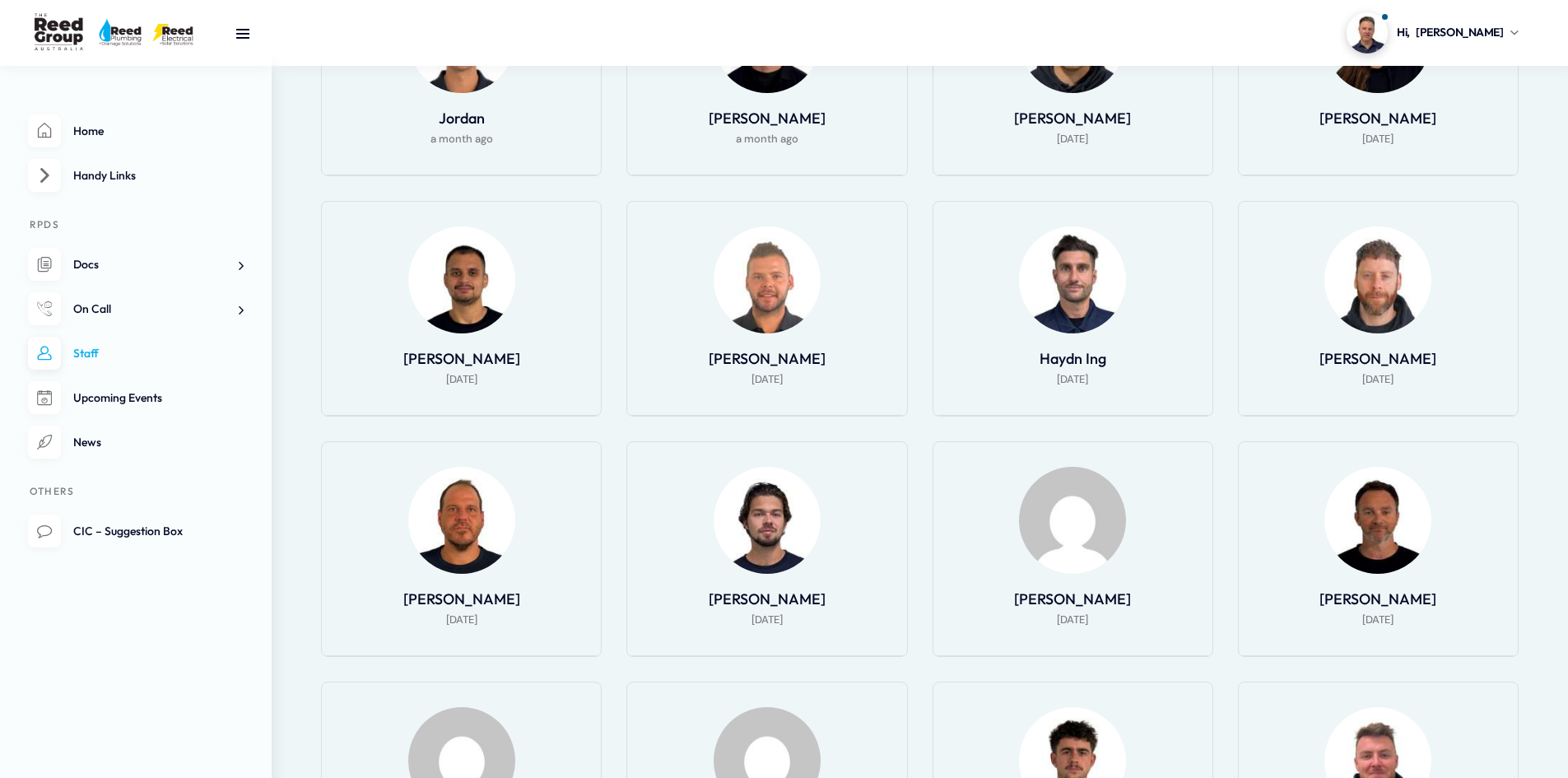
click at [1361, 574] on div at bounding box center [1378, 520] width 238 height 107
click at [1380, 541] on img at bounding box center [1377, 520] width 107 height 107
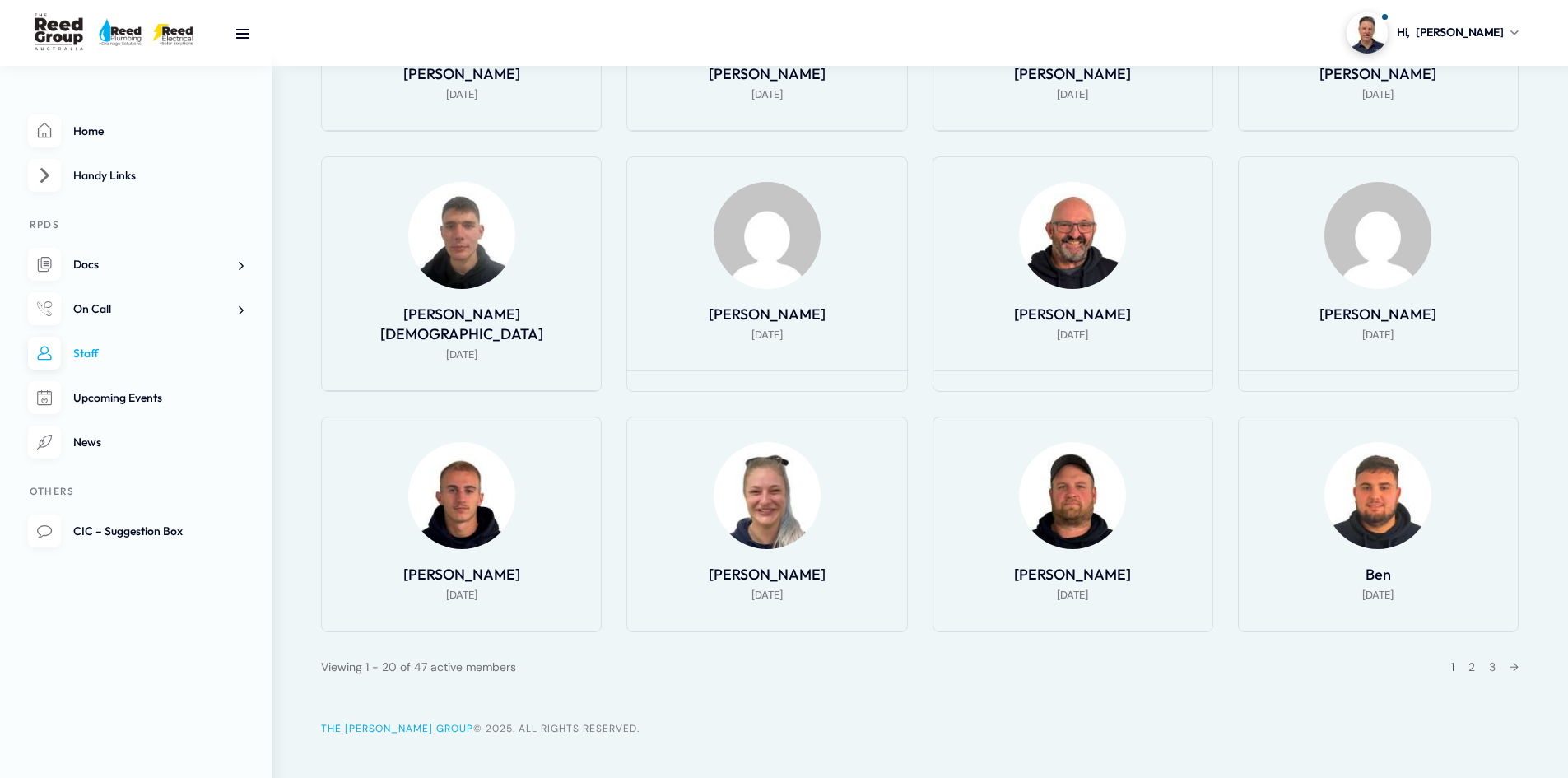
scroll to position [1009, 0]
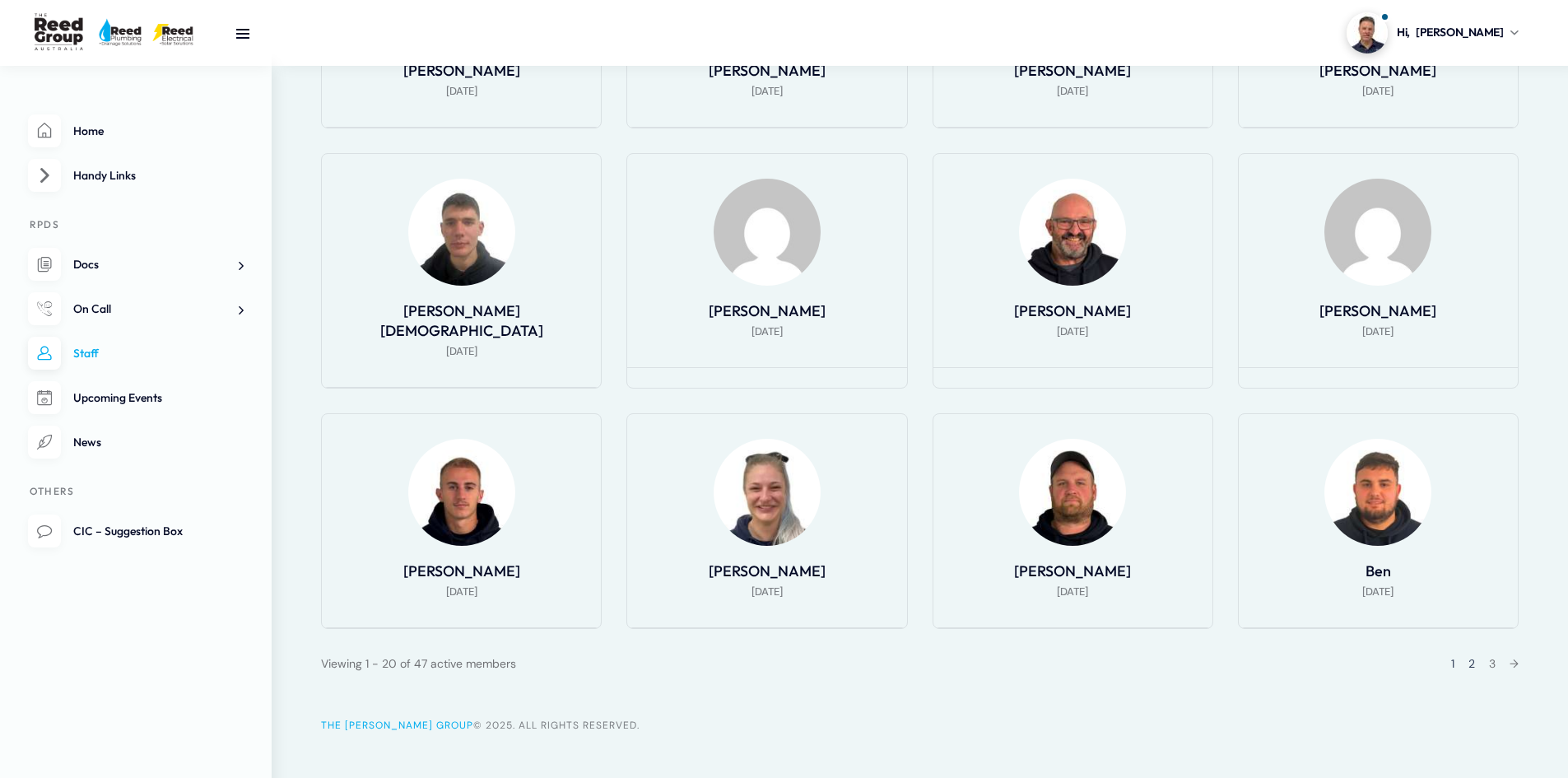
click at [1468, 656] on link "2" at bounding box center [1471, 663] width 7 height 15
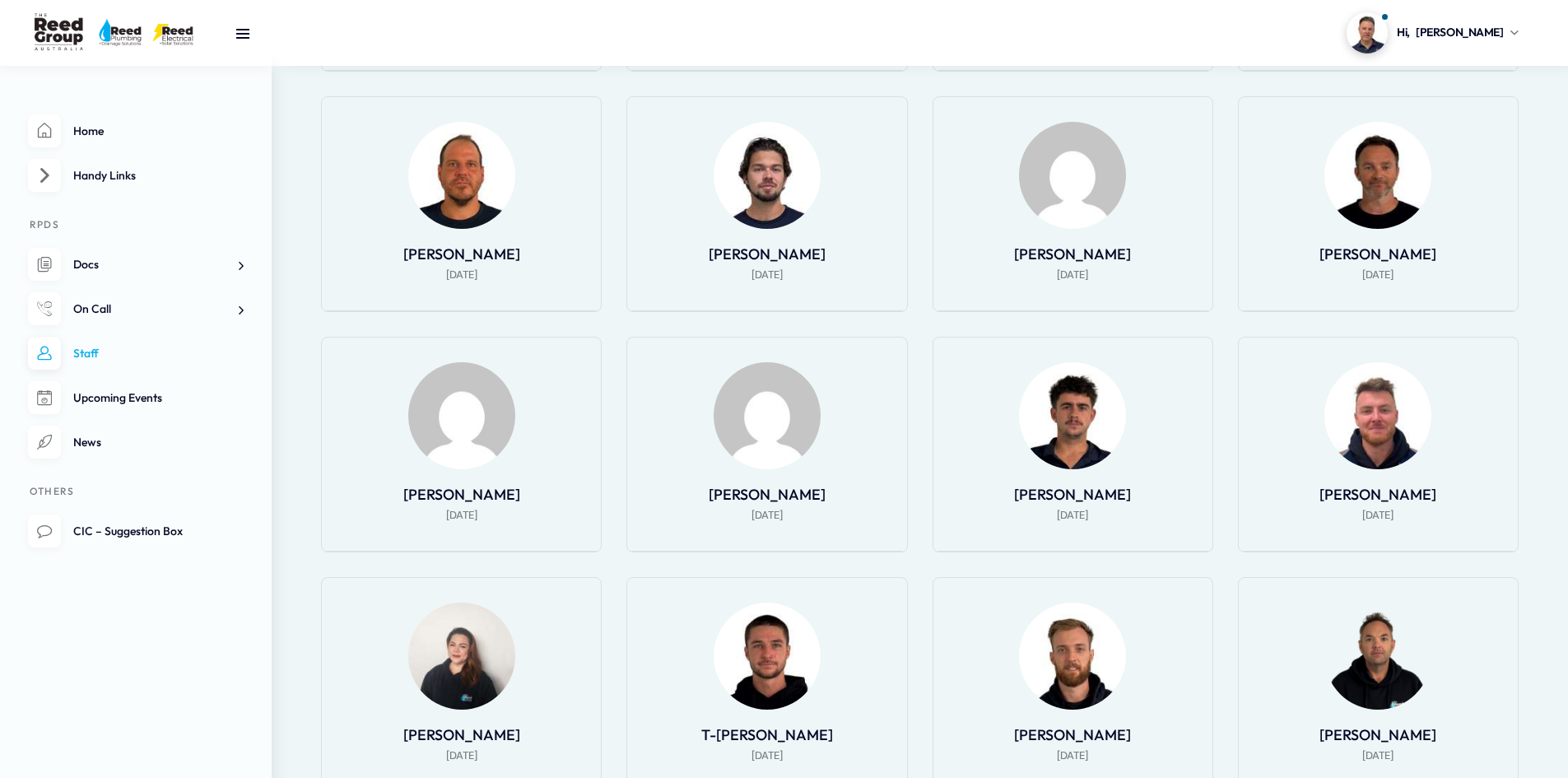
scroll to position [810, 0]
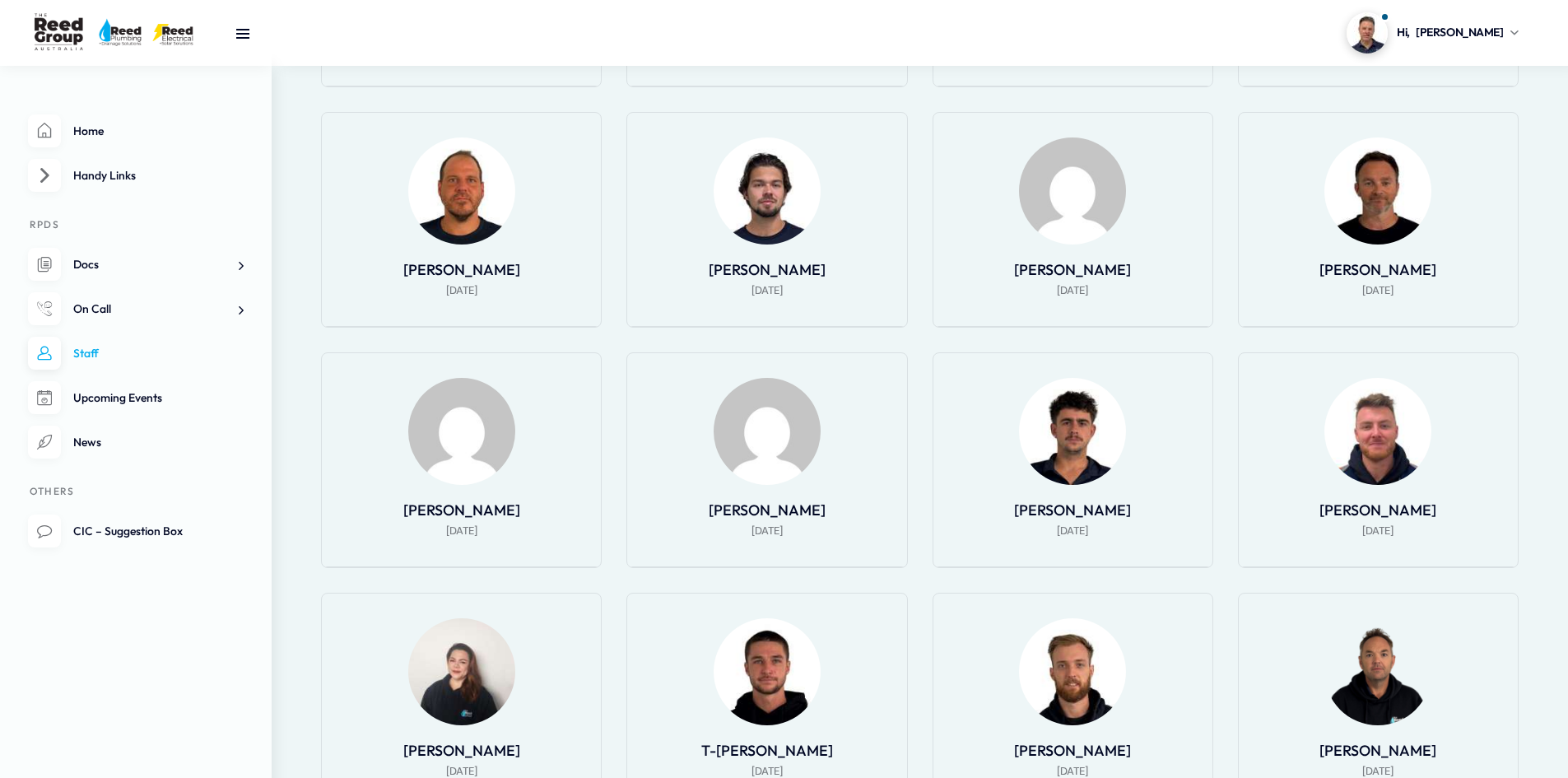
click at [1371, 451] on img at bounding box center [1377, 431] width 107 height 107
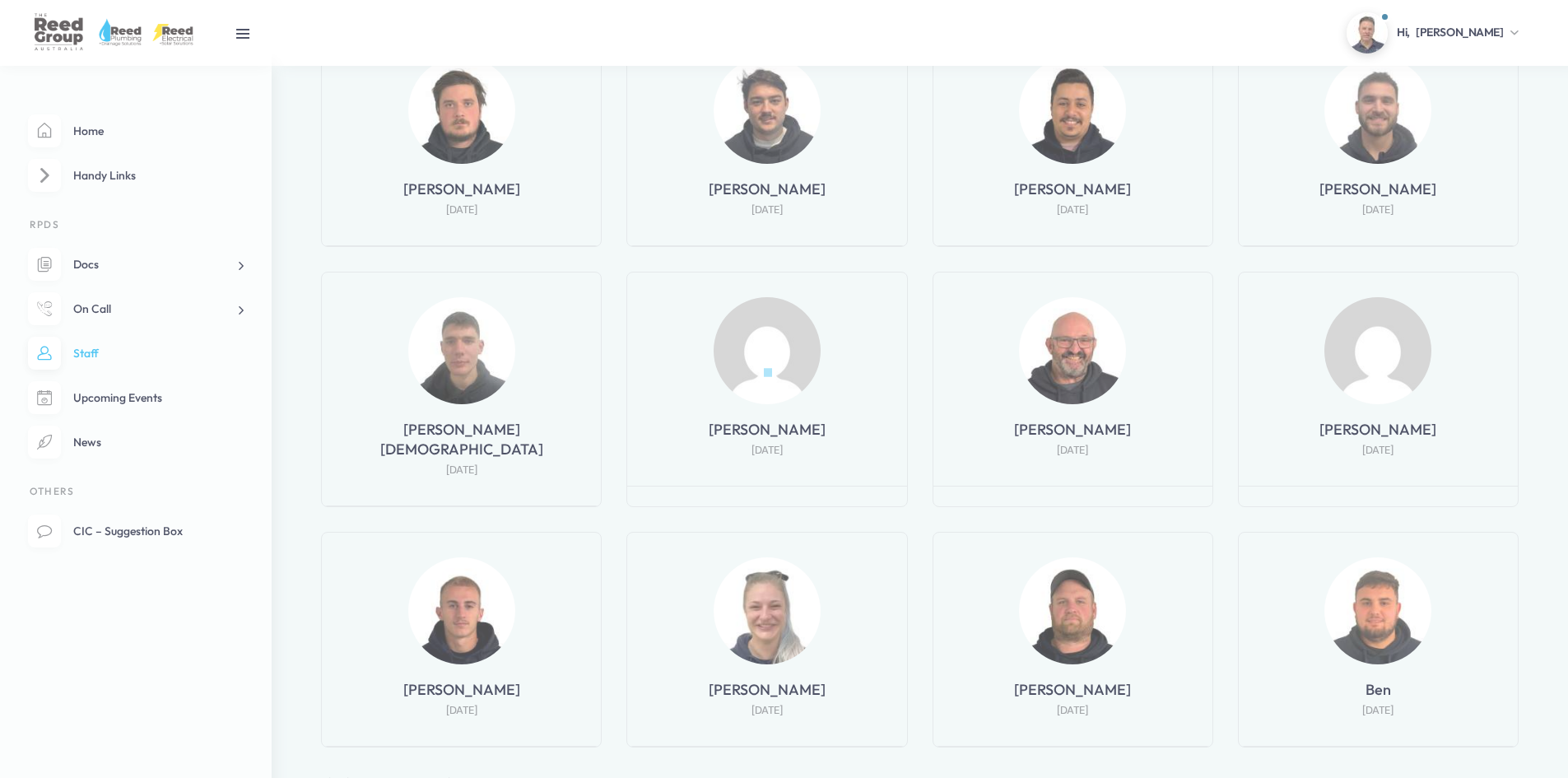
scroll to position [1141, 0]
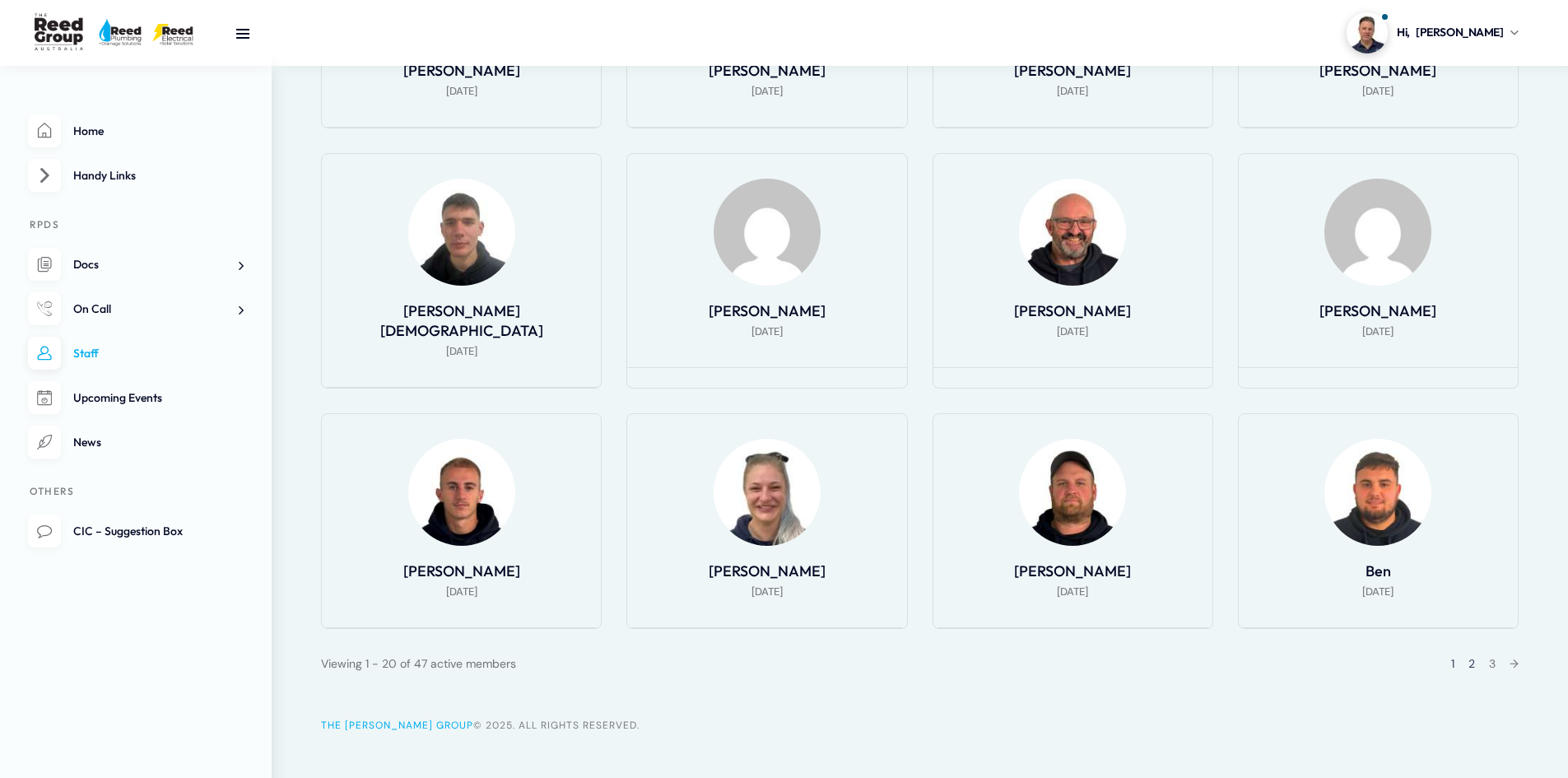
click at [1468, 656] on link "2" at bounding box center [1471, 663] width 7 height 15
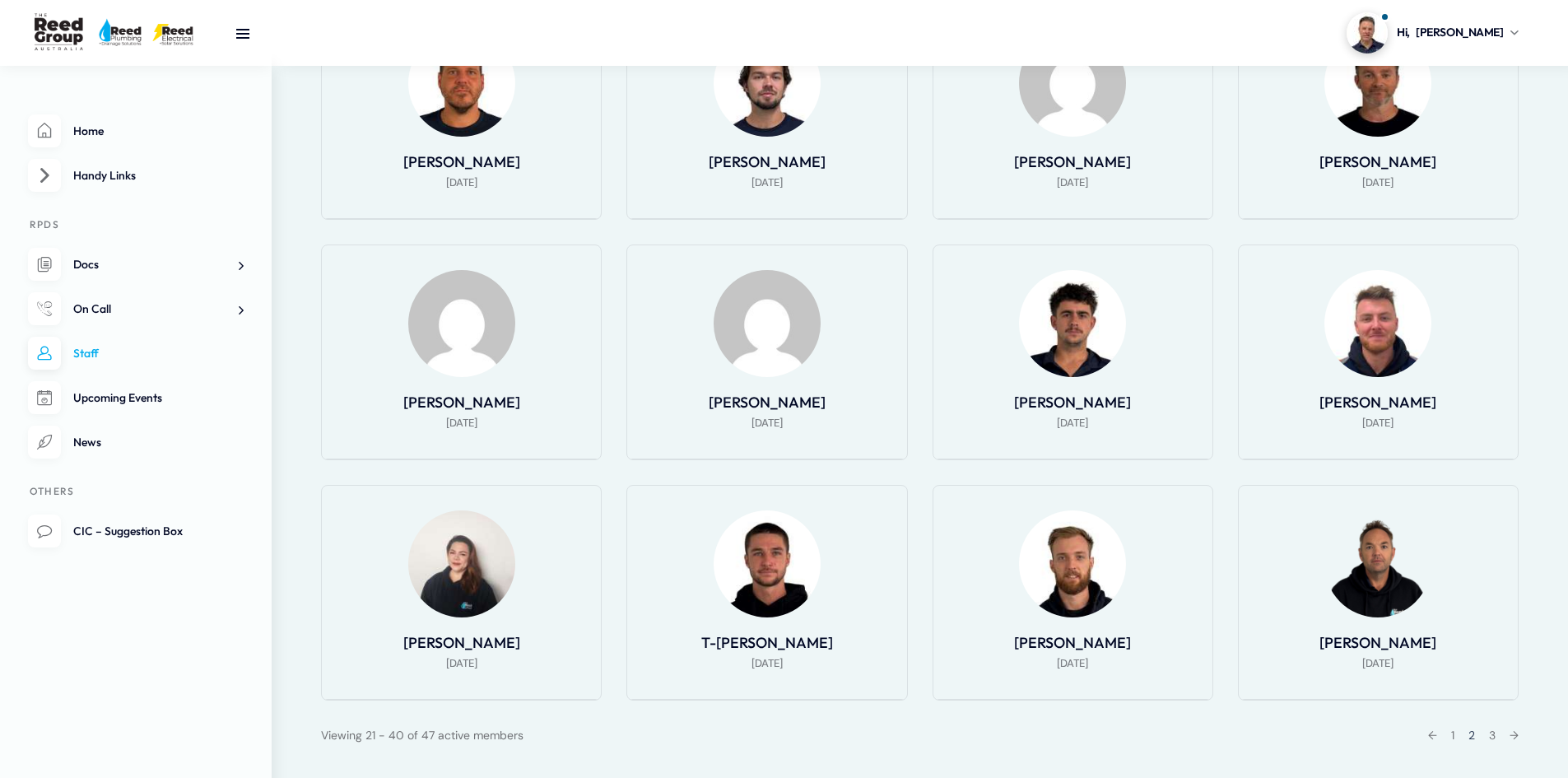
scroll to position [1009, 0]
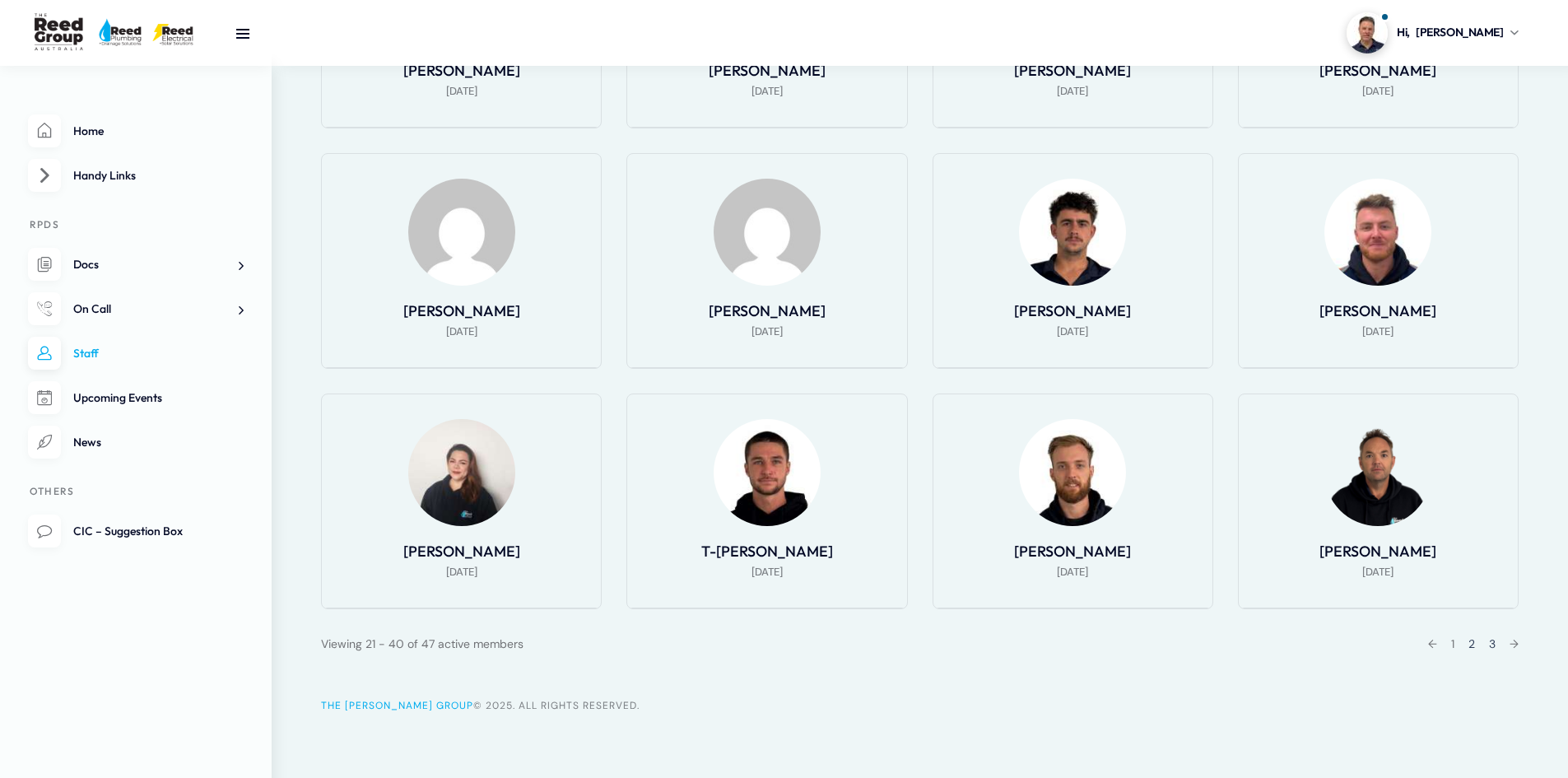
click at [1488, 640] on link "3" at bounding box center [1491, 643] width 7 height 15
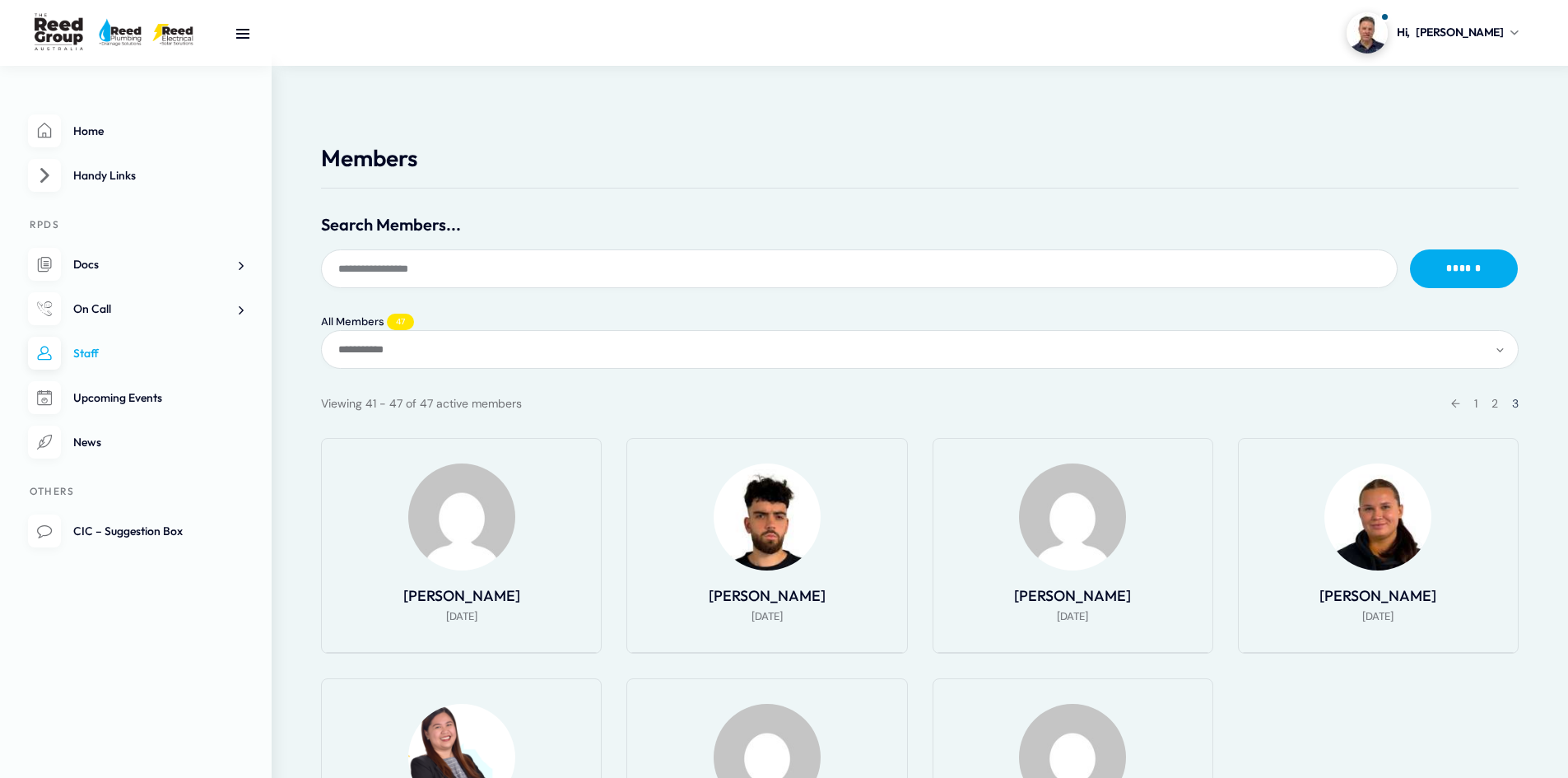
scroll to position [0, 0]
